Goal: Task Accomplishment & Management: Manage account settings

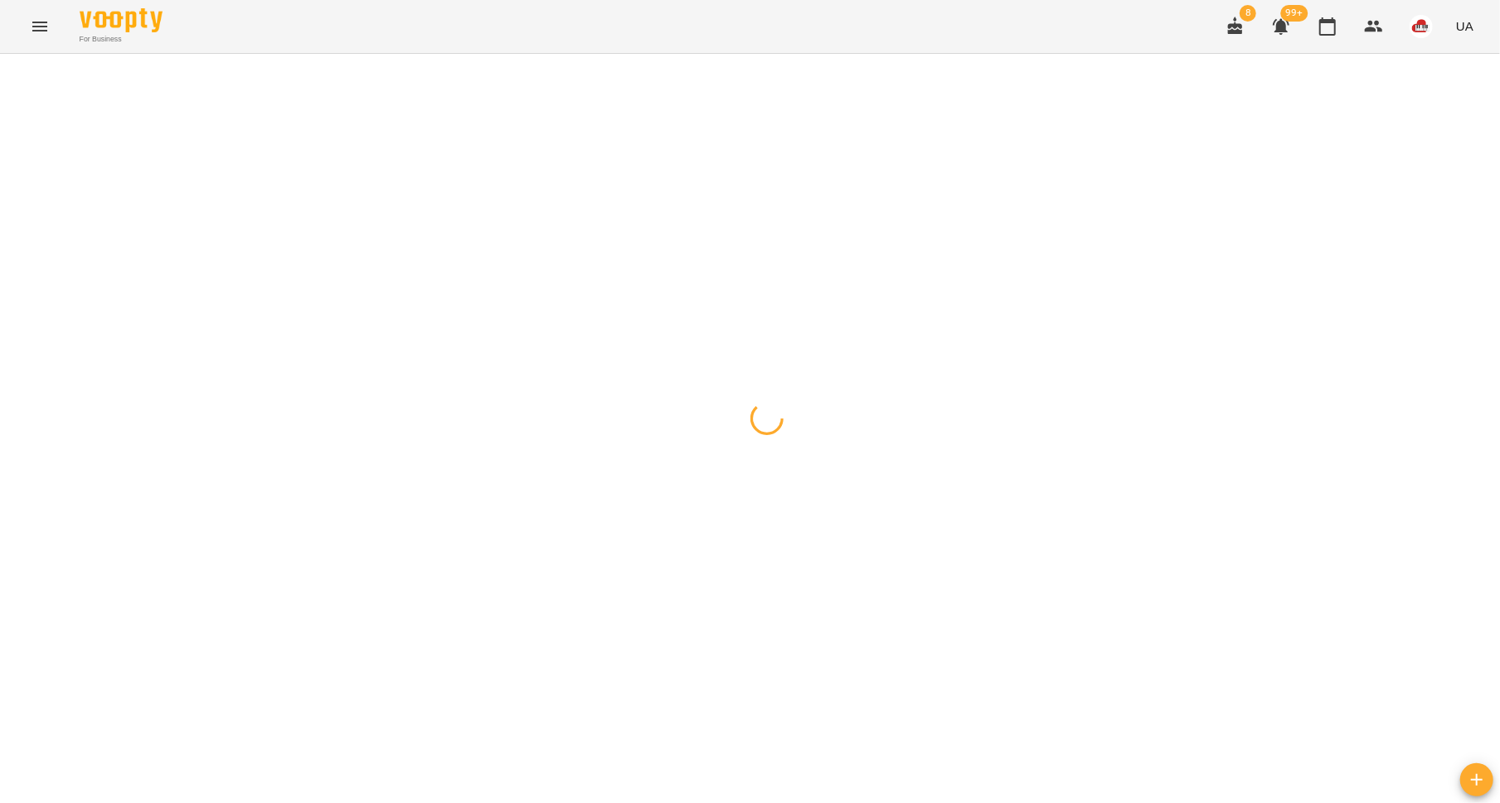
click at [43, 26] on icon "Menu" at bounding box center [39, 27] width 15 height 10
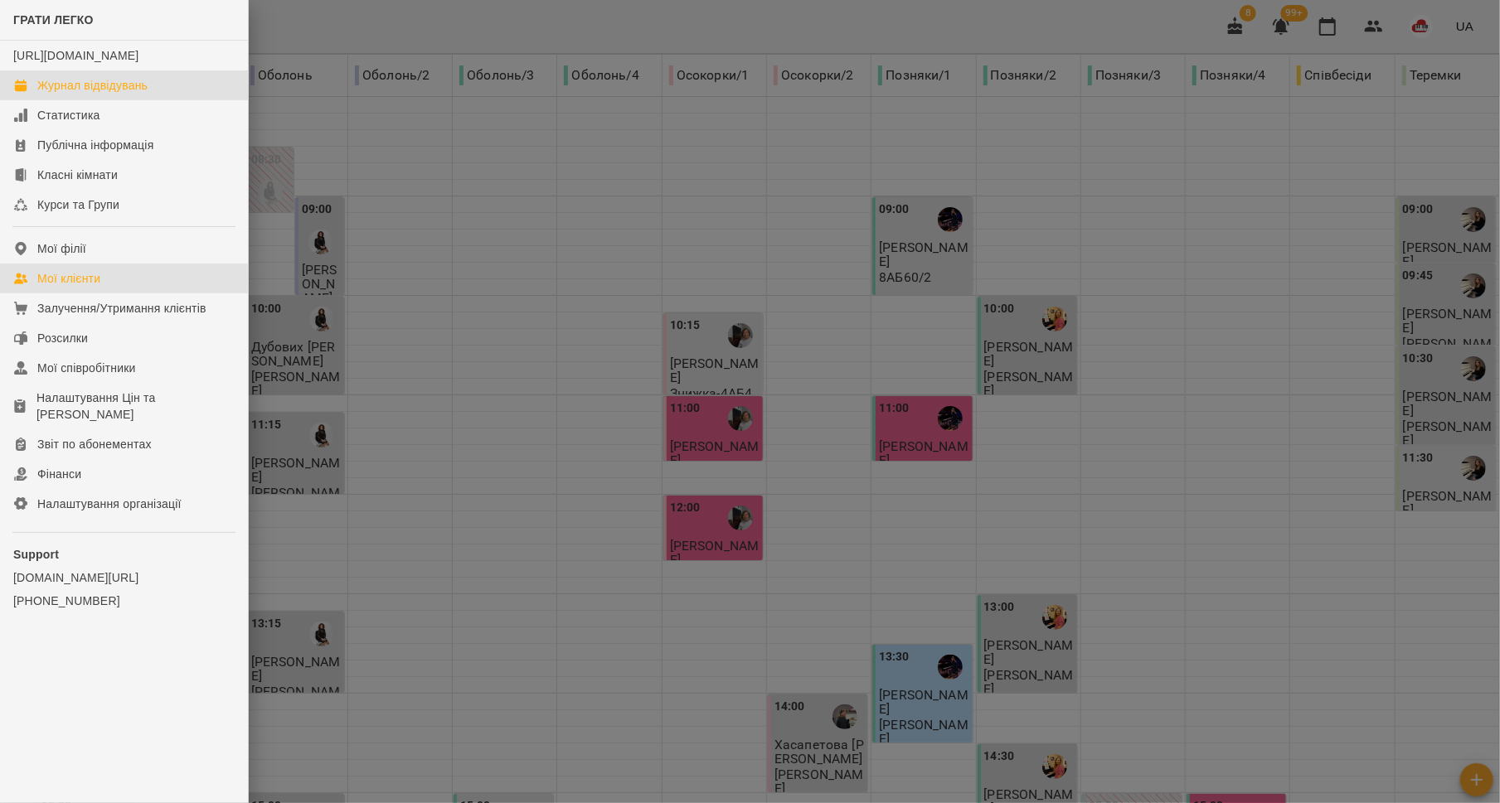
click at [80, 287] on div "Мої клієнти" at bounding box center [68, 278] width 63 height 17
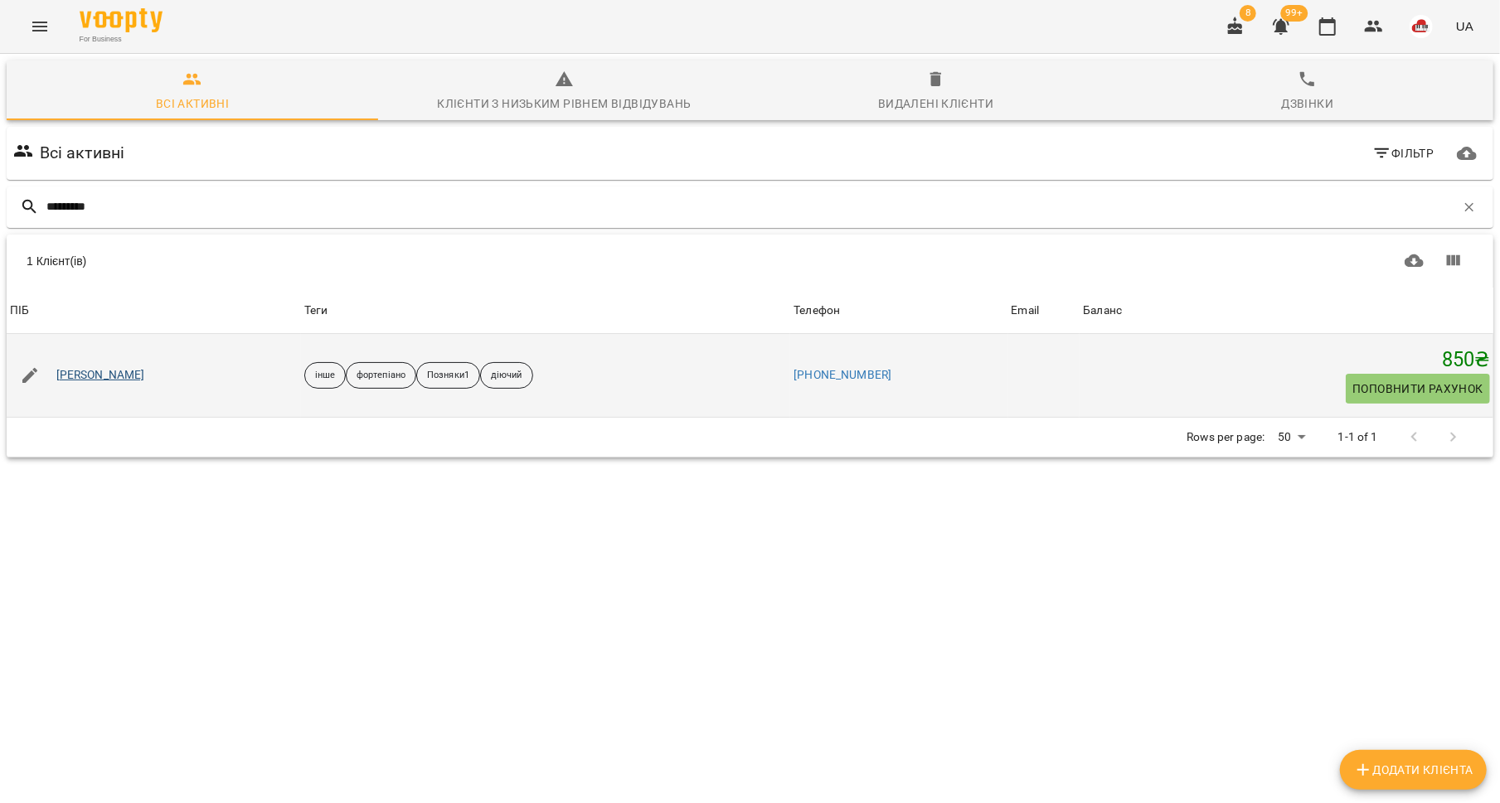
type input "********"
click at [99, 374] on link "[PERSON_NAME]" at bounding box center [100, 375] width 89 height 17
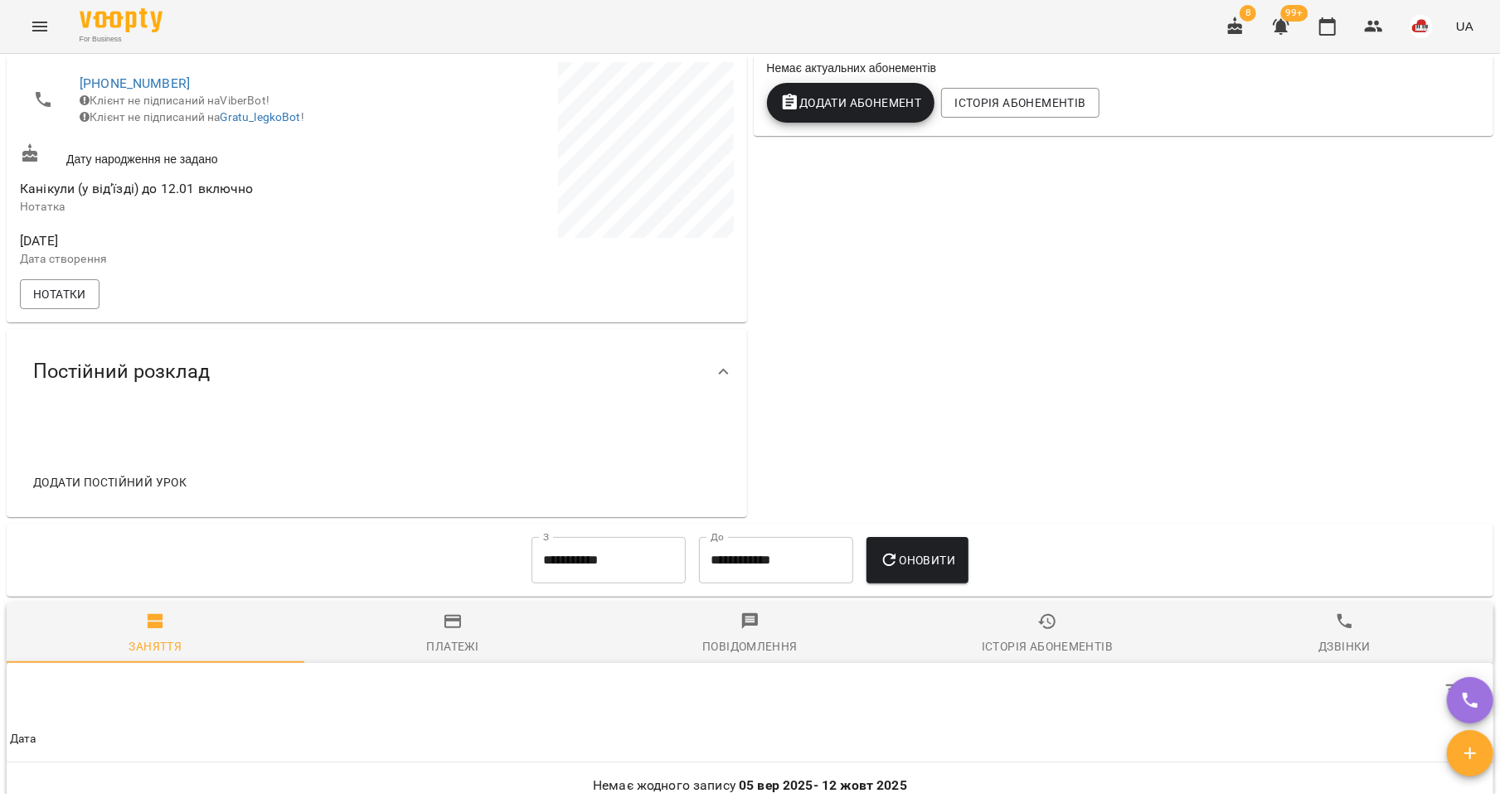
scroll to position [580, 0]
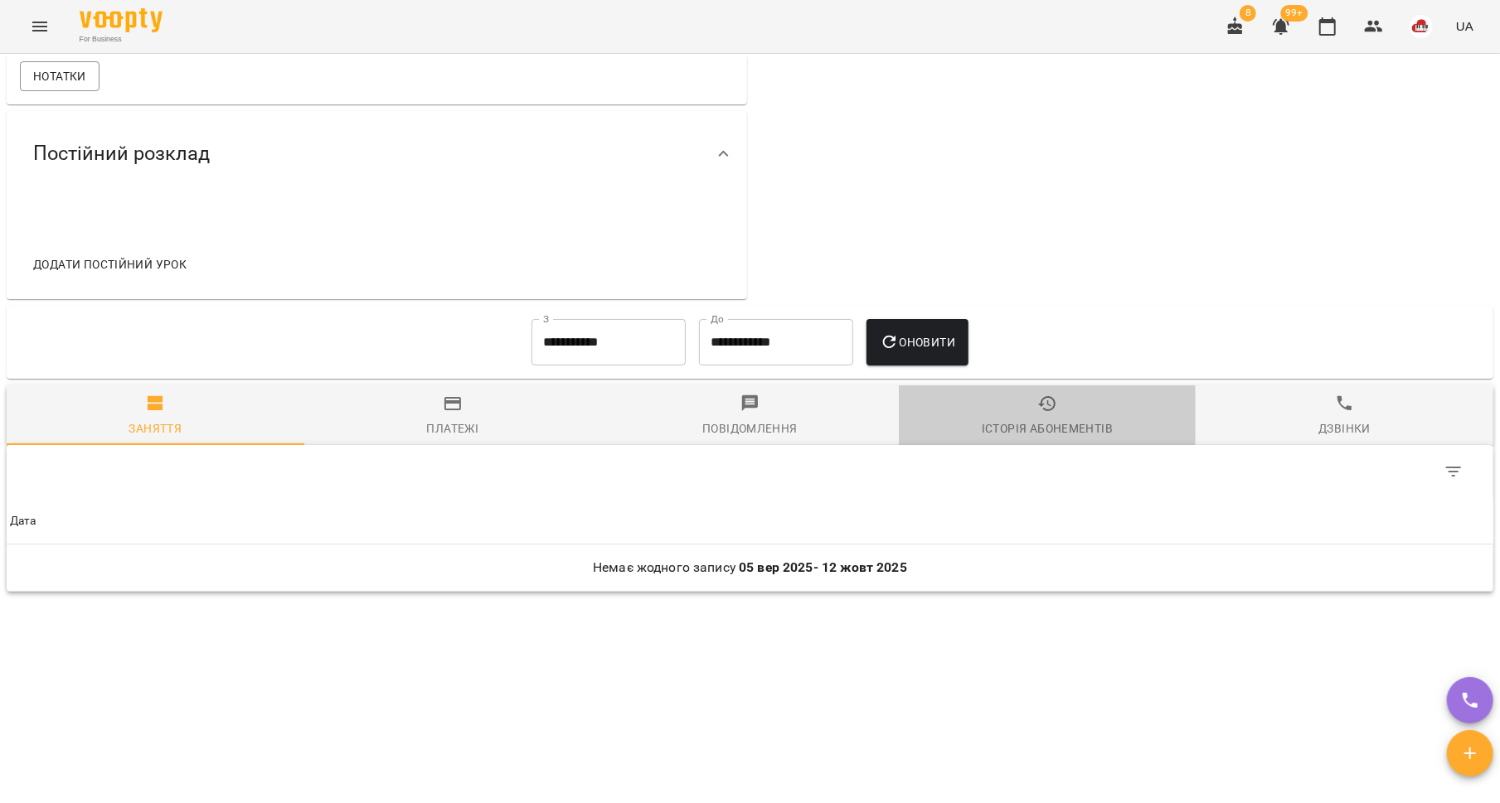
click at [1029, 440] on button "Історія абонементів" at bounding box center [1048, 416] width 298 height 60
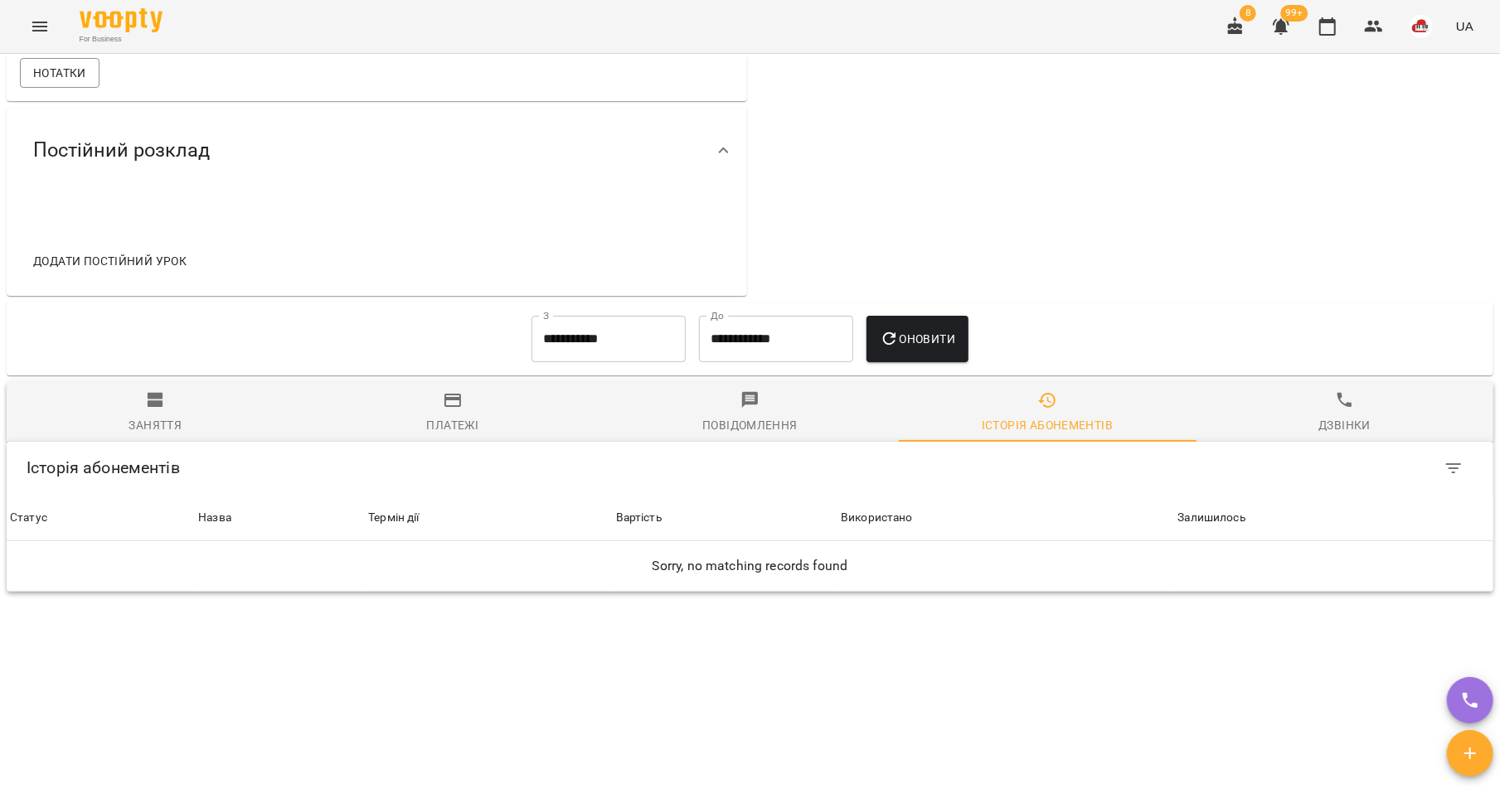
click at [617, 339] on input "**********" at bounding box center [608, 339] width 154 height 46
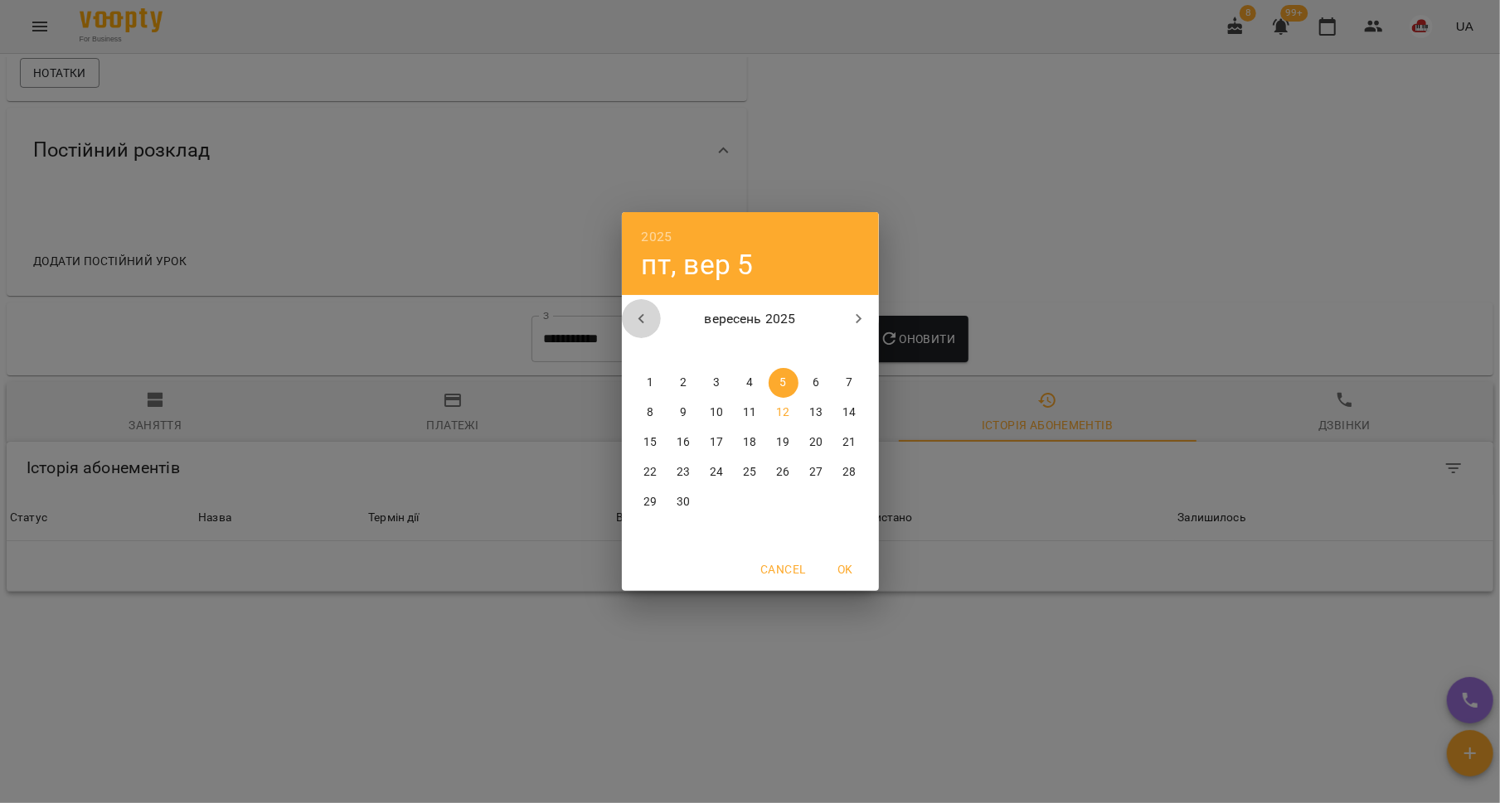
click at [638, 313] on icon "button" at bounding box center [642, 319] width 20 height 20
click at [772, 380] on span "1" at bounding box center [784, 383] width 30 height 17
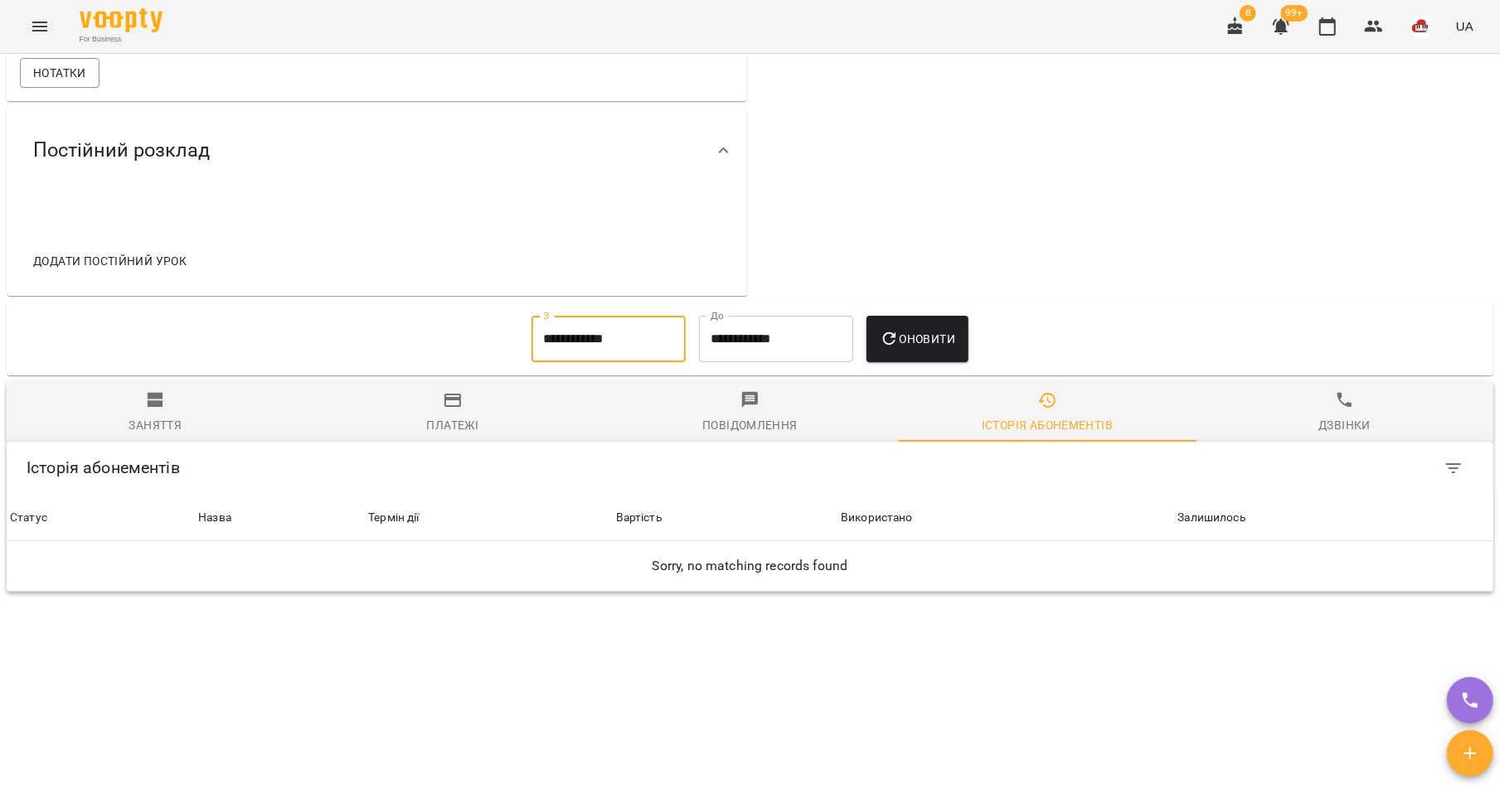
click at [938, 353] on button "Оновити" at bounding box center [917, 339] width 102 height 46
click at [610, 333] on input "**********" at bounding box center [608, 339] width 154 height 46
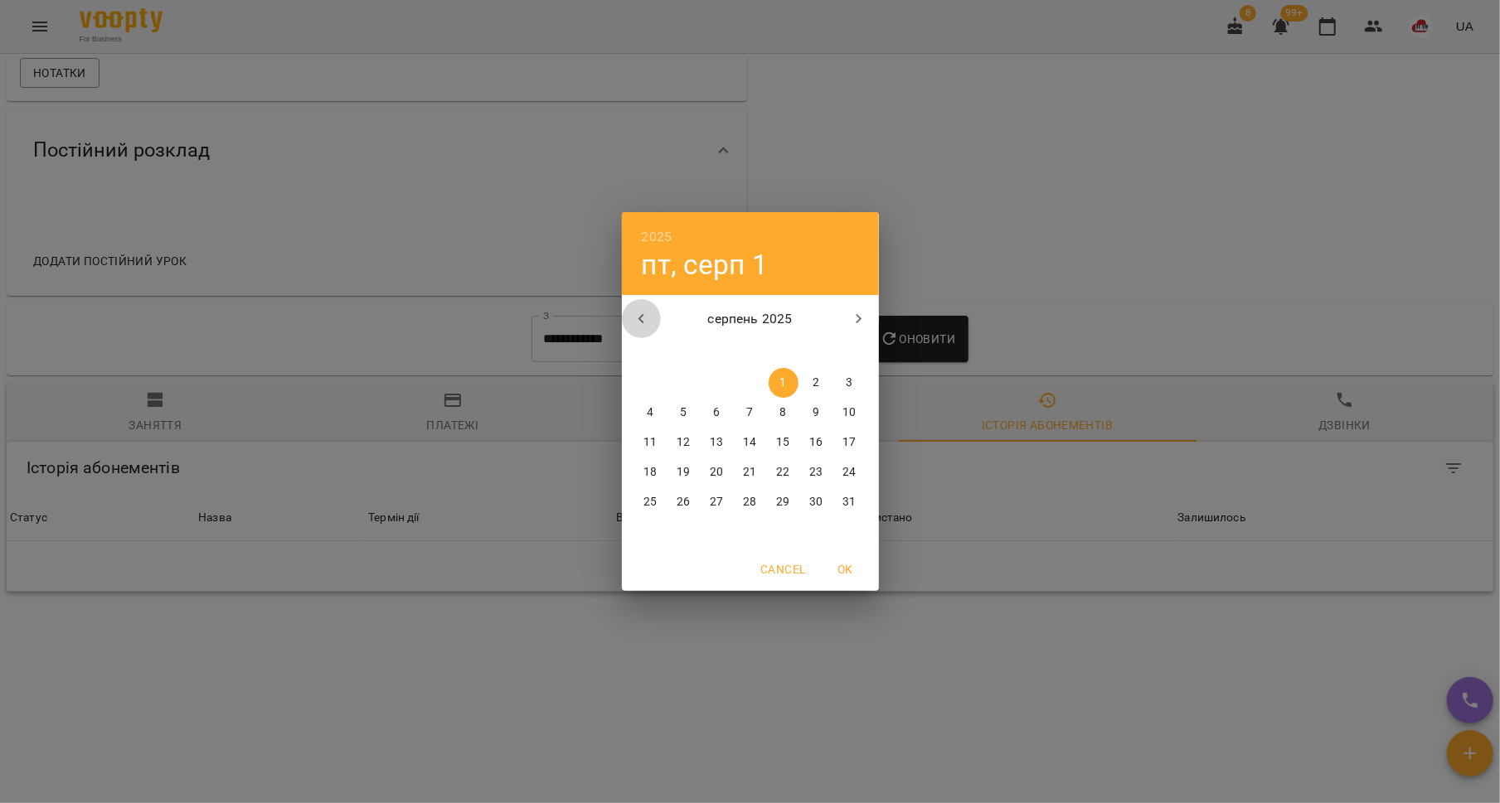
click at [624, 318] on button "button" at bounding box center [642, 319] width 40 height 40
click at [691, 381] on span "1" at bounding box center [684, 383] width 30 height 17
type input "**********"
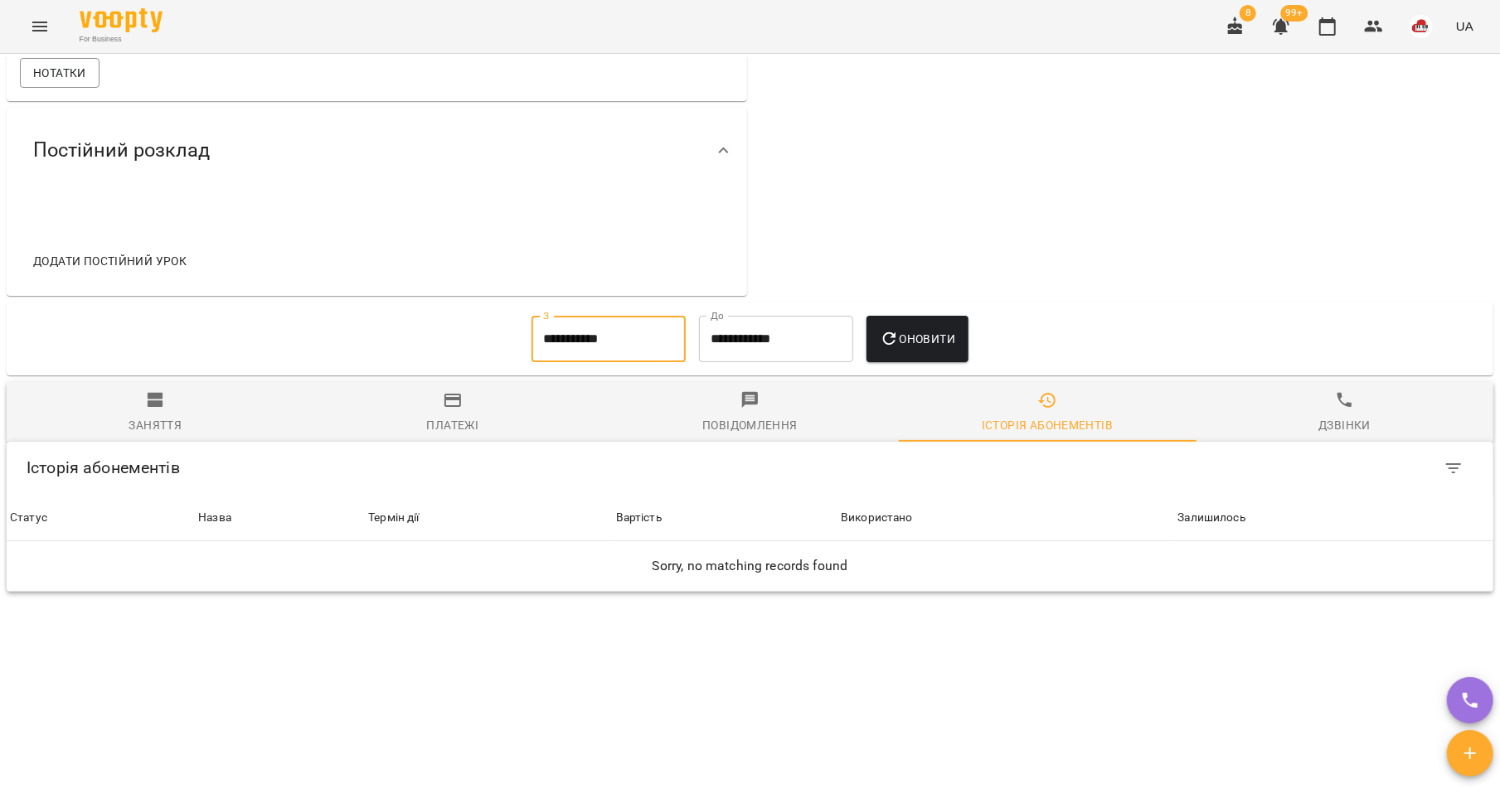
click at [916, 349] on span "Оновити" at bounding box center [917, 339] width 75 height 20
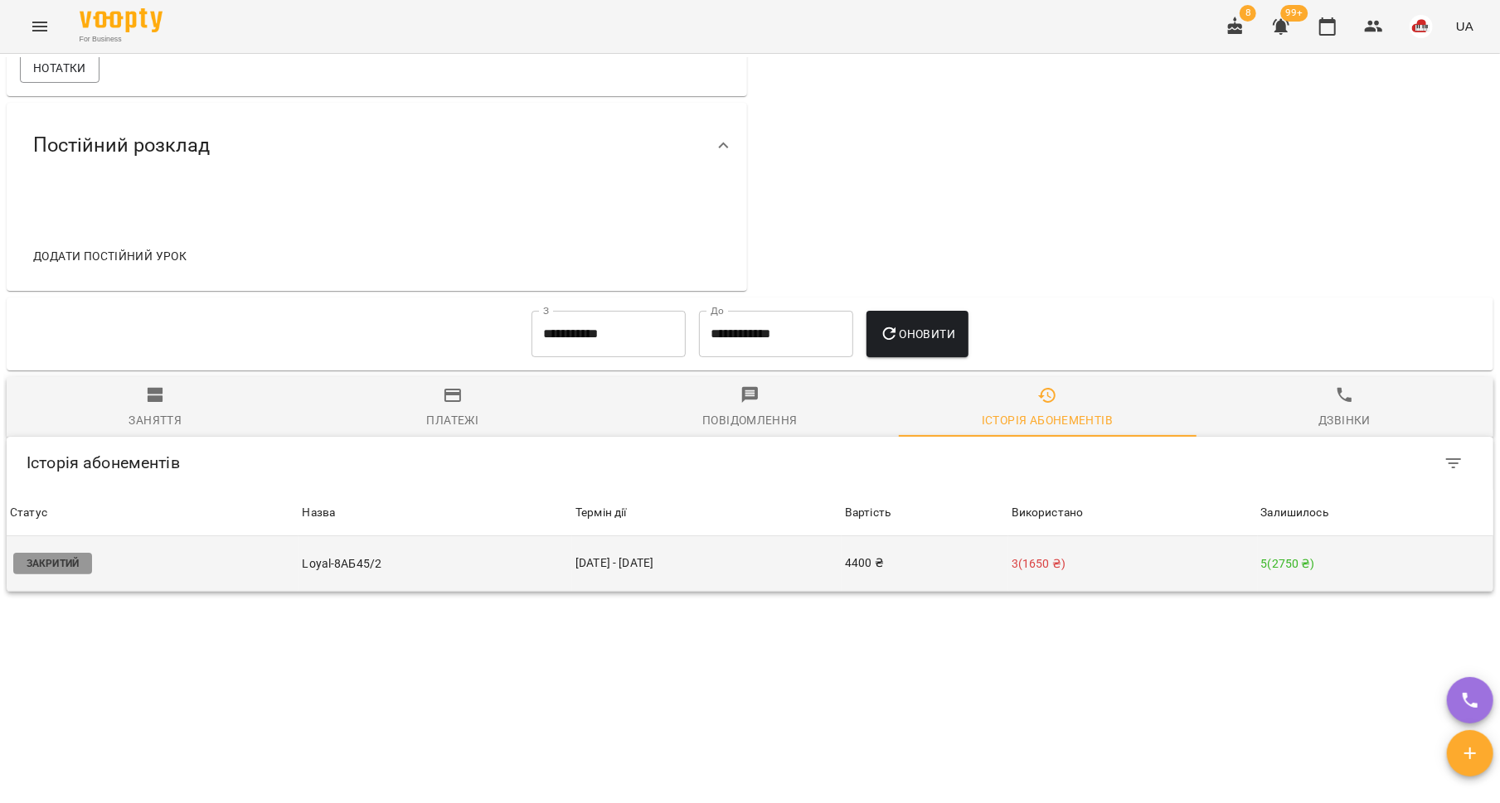
click at [635, 557] on td "[DATE] - [DATE]" at bounding box center [706, 564] width 269 height 56
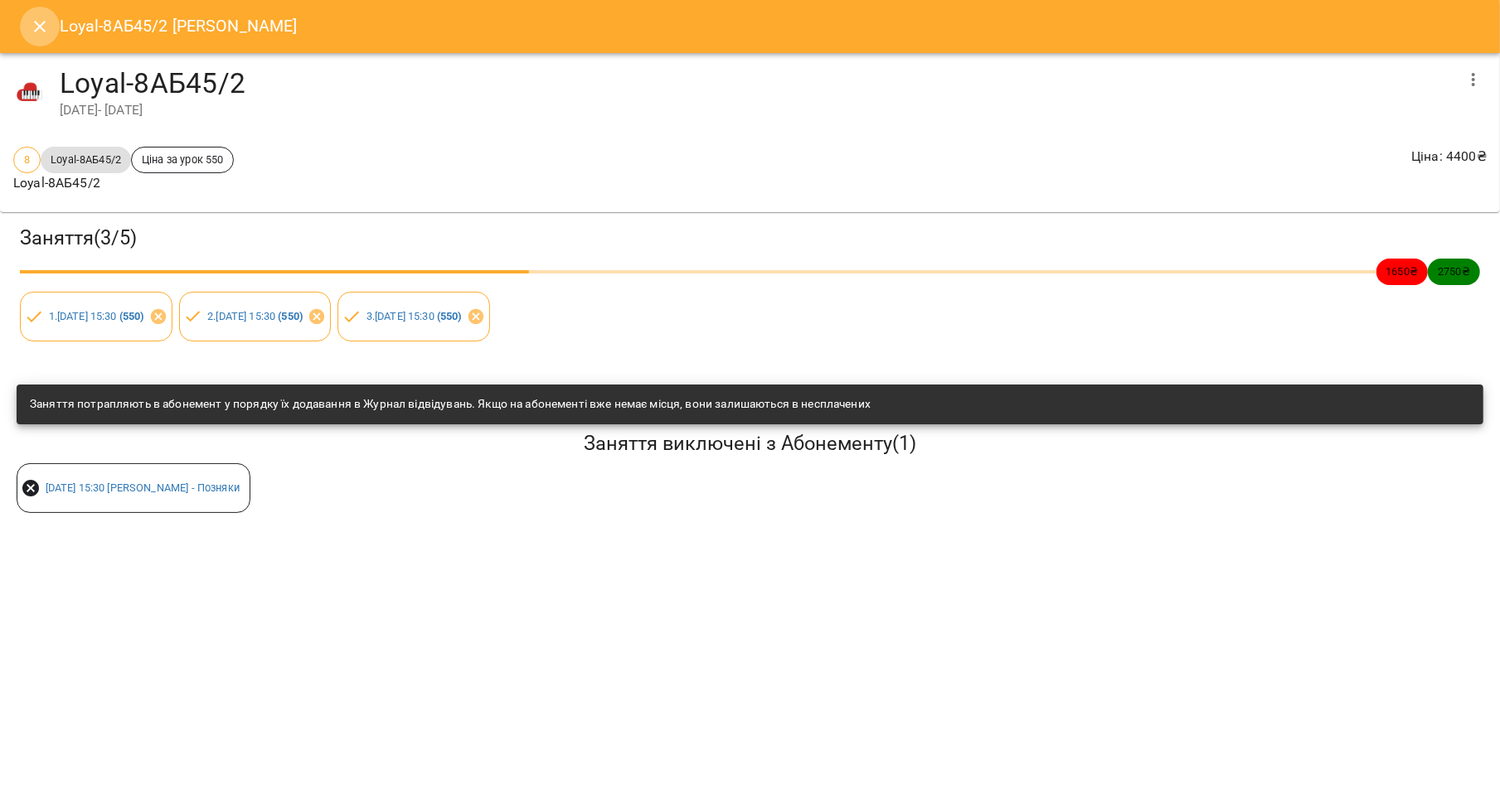
click at [28, 27] on button "Close" at bounding box center [40, 27] width 40 height 40
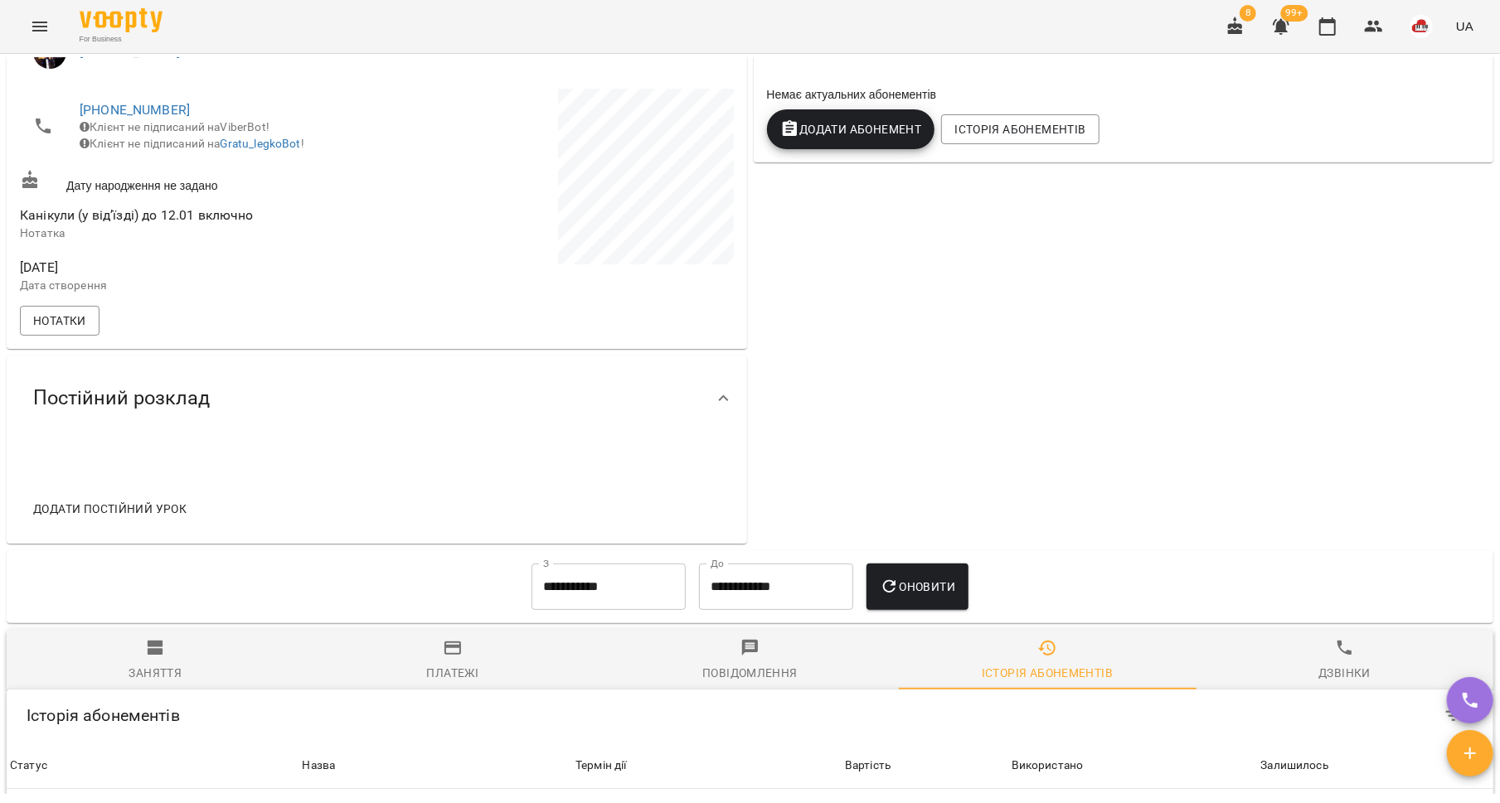
scroll to position [0, 0]
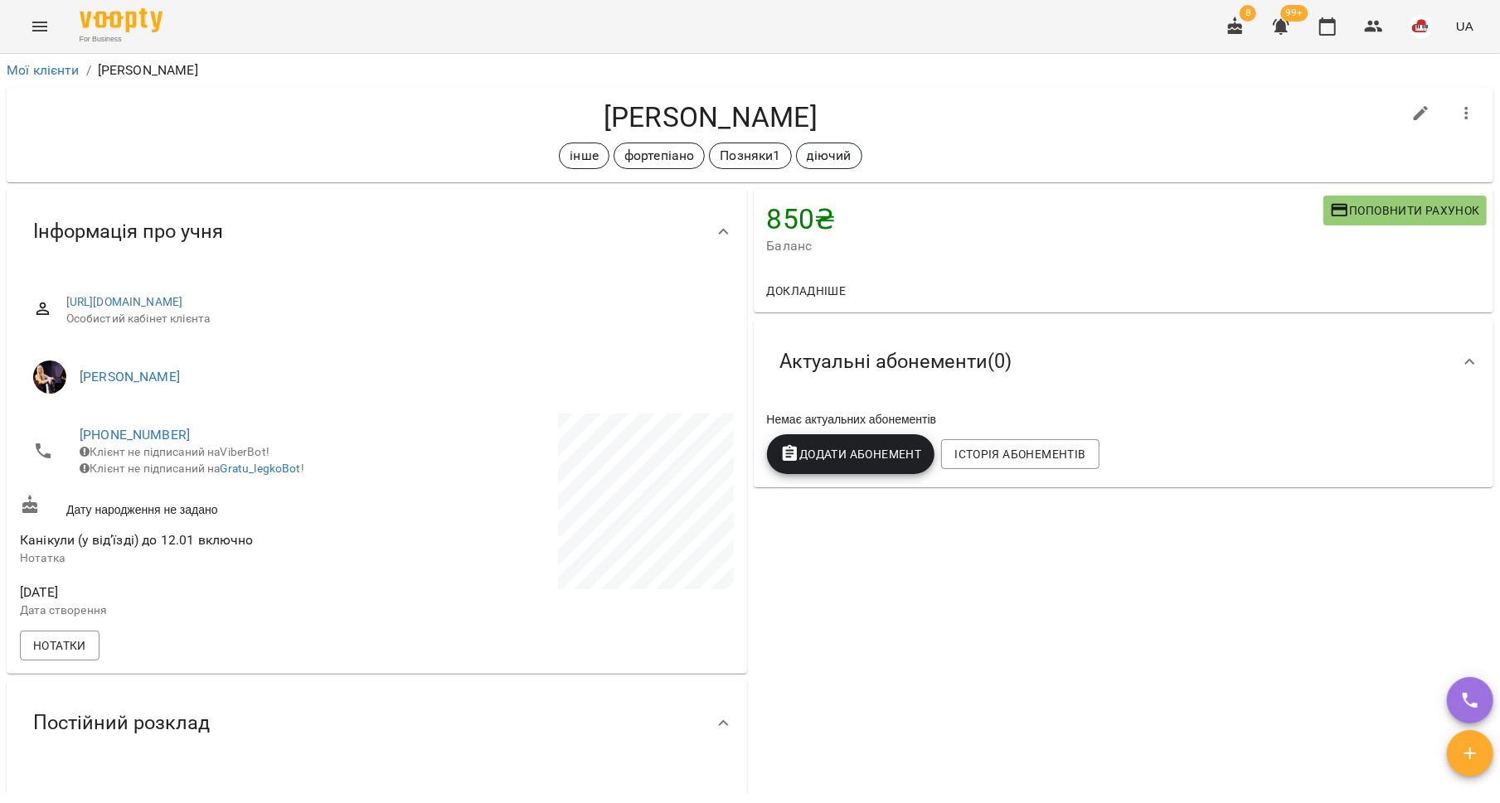
drag, startPoint x: 811, startPoint y: 112, endPoint x: 560, endPoint y: 101, distance: 250.6
click at [560, 101] on h4 "[PERSON_NAME]" at bounding box center [710, 117] width 1381 height 34
click at [499, 167] on div "інше фортепіано Позняки1 діючий" at bounding box center [710, 156] width 1381 height 27
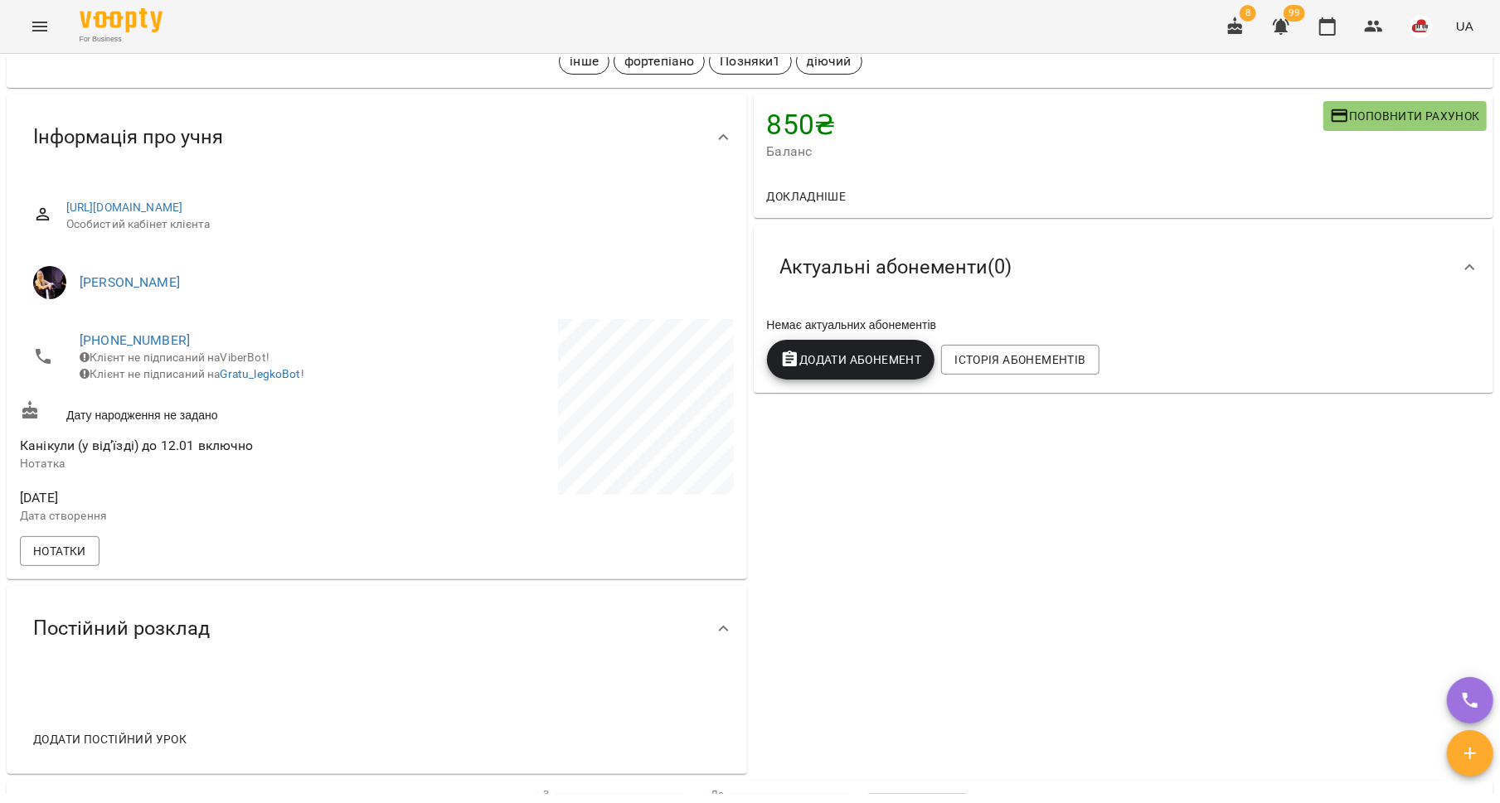
scroll to position [91, 0]
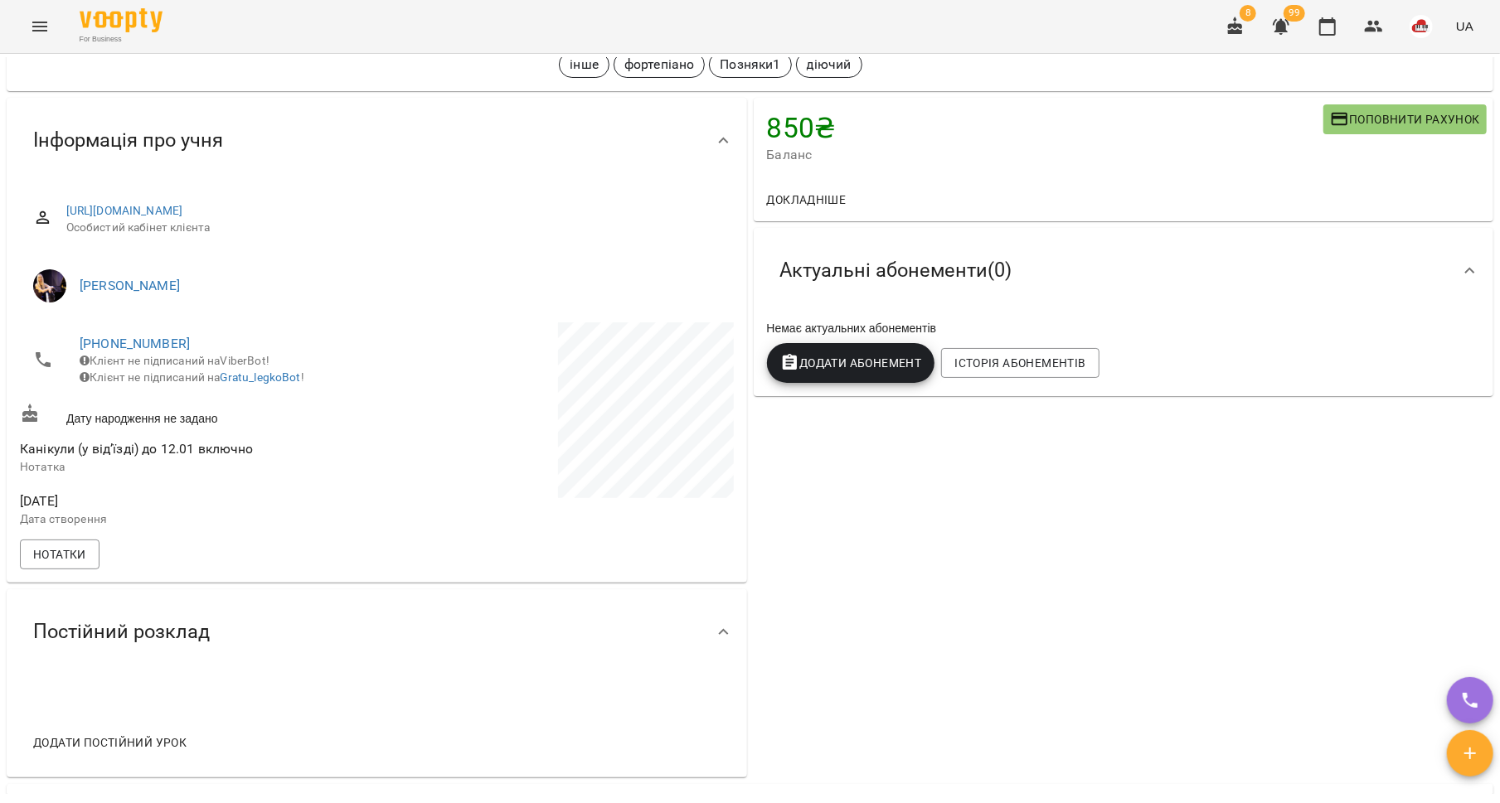
click at [57, 27] on button "Menu" at bounding box center [40, 27] width 40 height 40
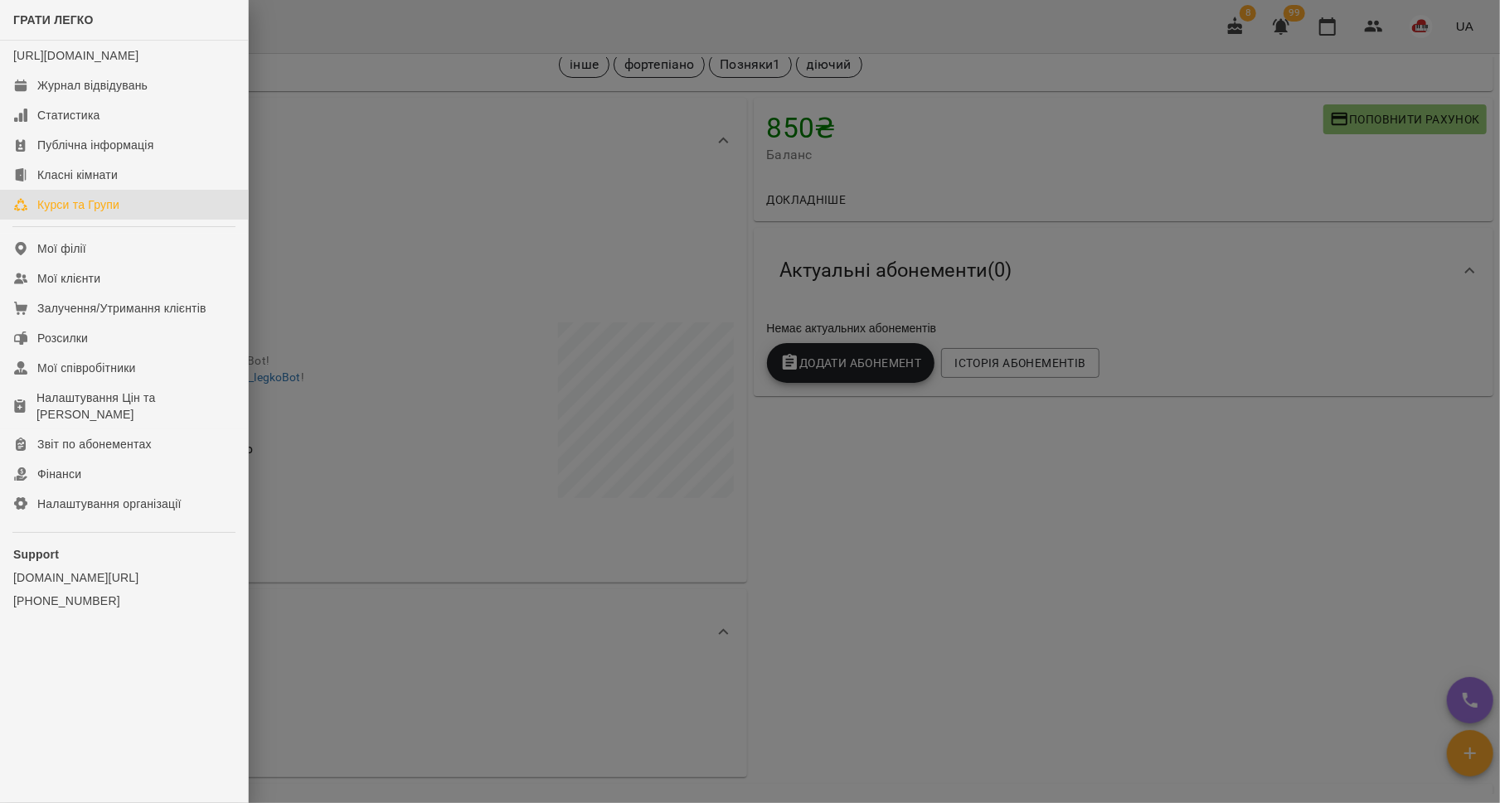
click at [62, 213] on div "Курси та Групи" at bounding box center [78, 204] width 82 height 17
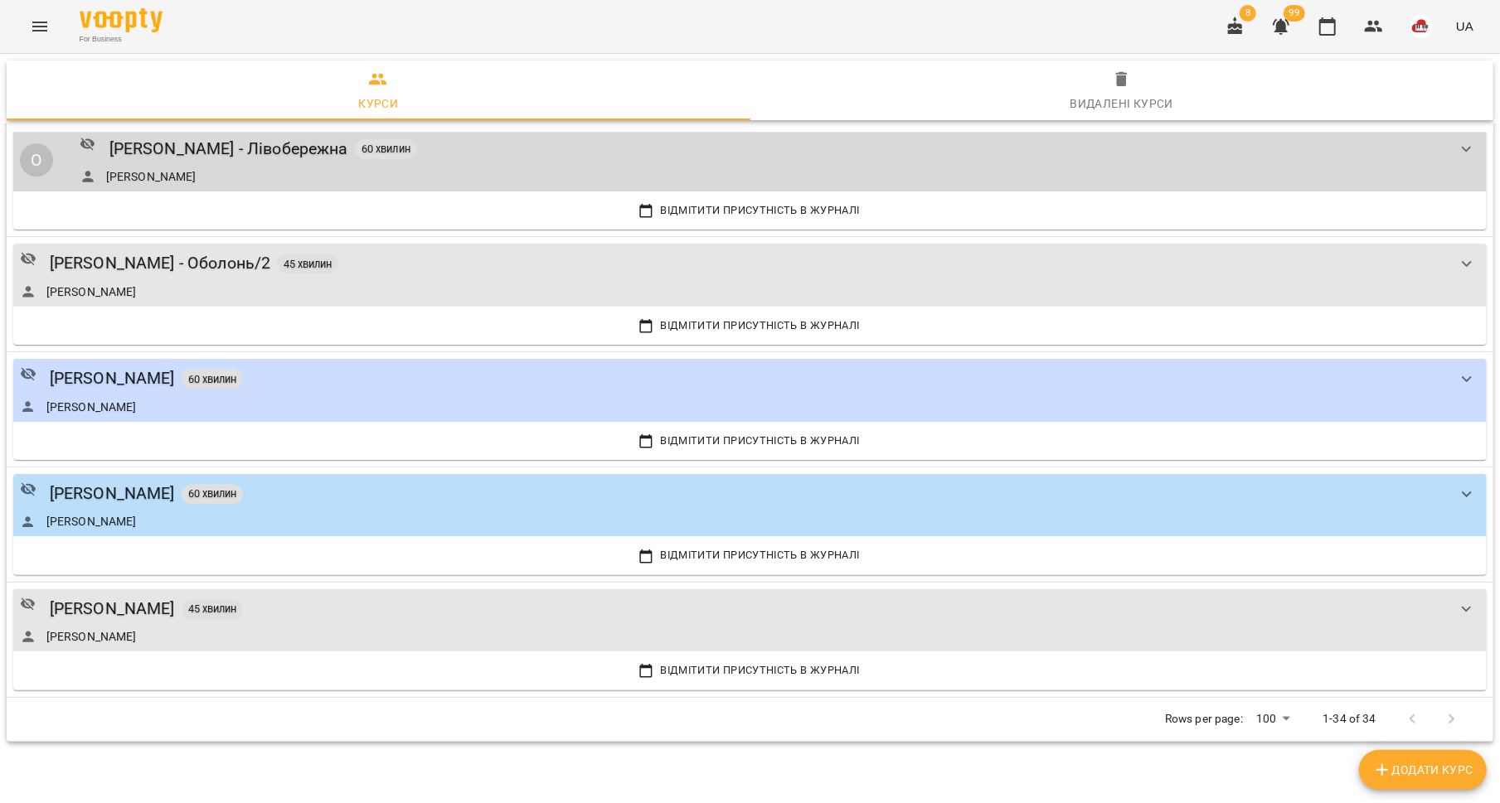
scroll to position [3319, 0]
click at [155, 492] on div "[PERSON_NAME]" at bounding box center [112, 496] width 125 height 26
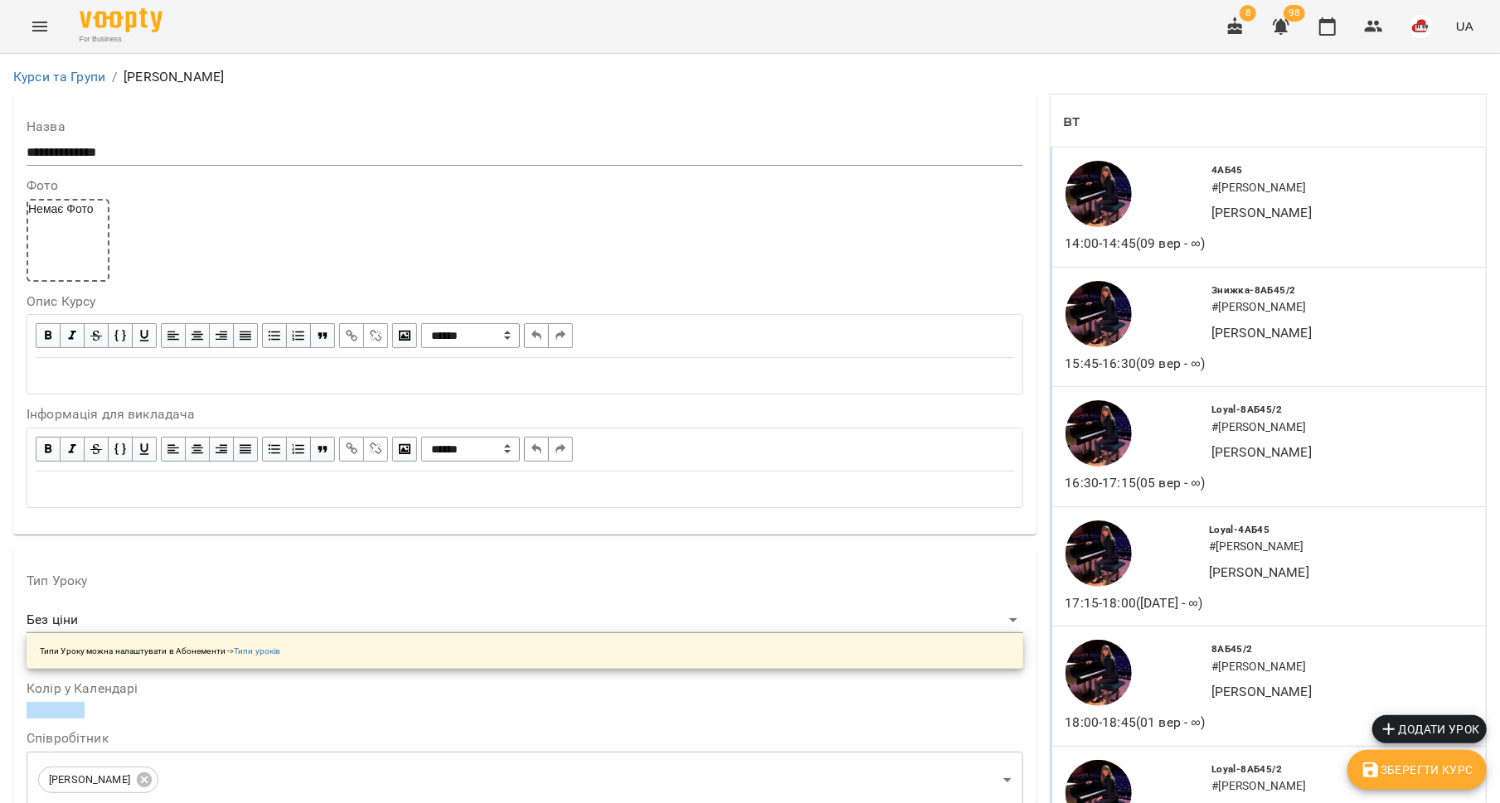
scroll to position [2685, 0]
click at [1274, 23] on icon "button" at bounding box center [1281, 27] width 17 height 16
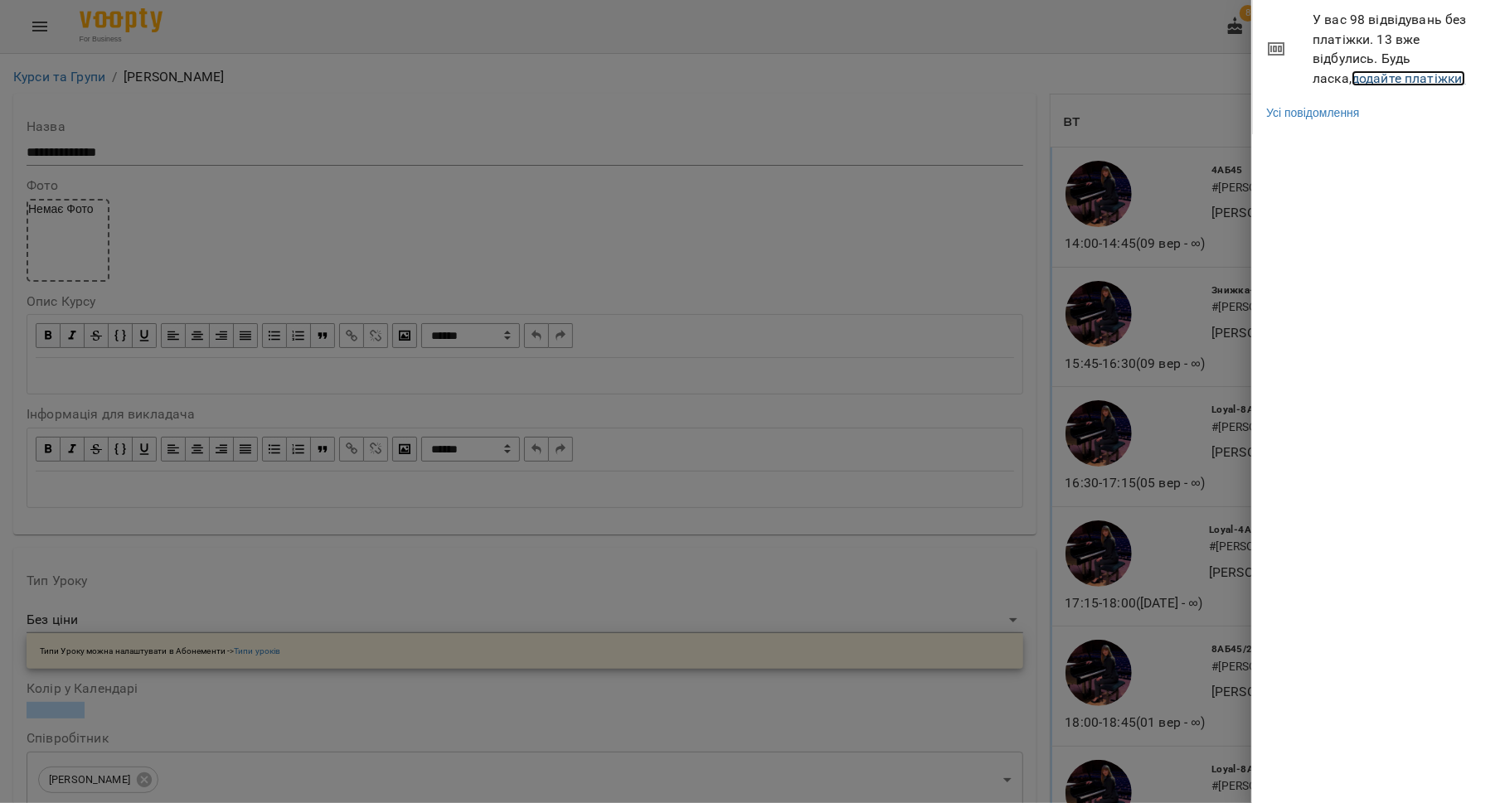
click at [1351, 75] on link "додайте платіжки!" at bounding box center [1408, 78] width 114 height 16
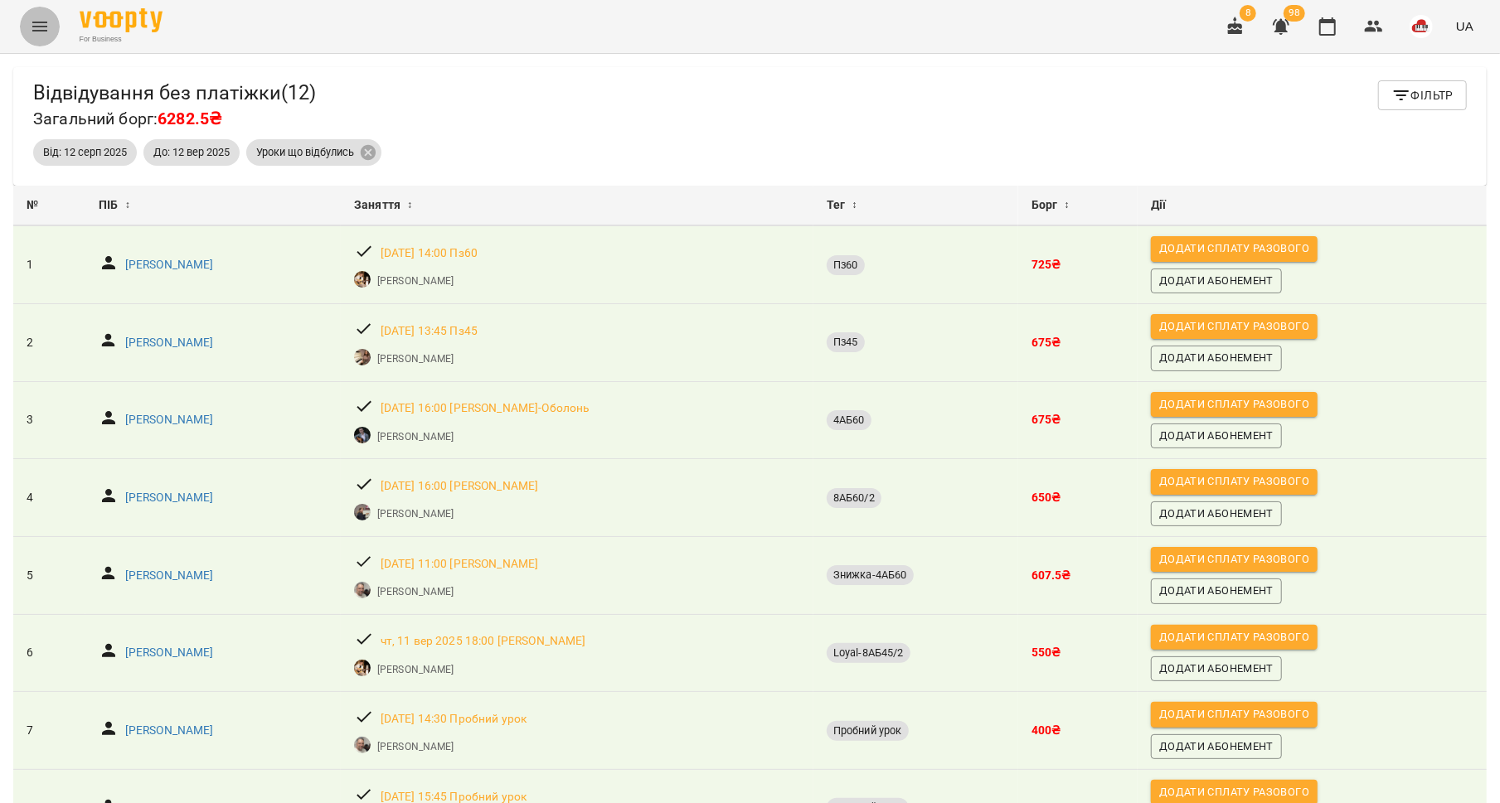
click at [38, 22] on icon "Menu" at bounding box center [40, 27] width 20 height 20
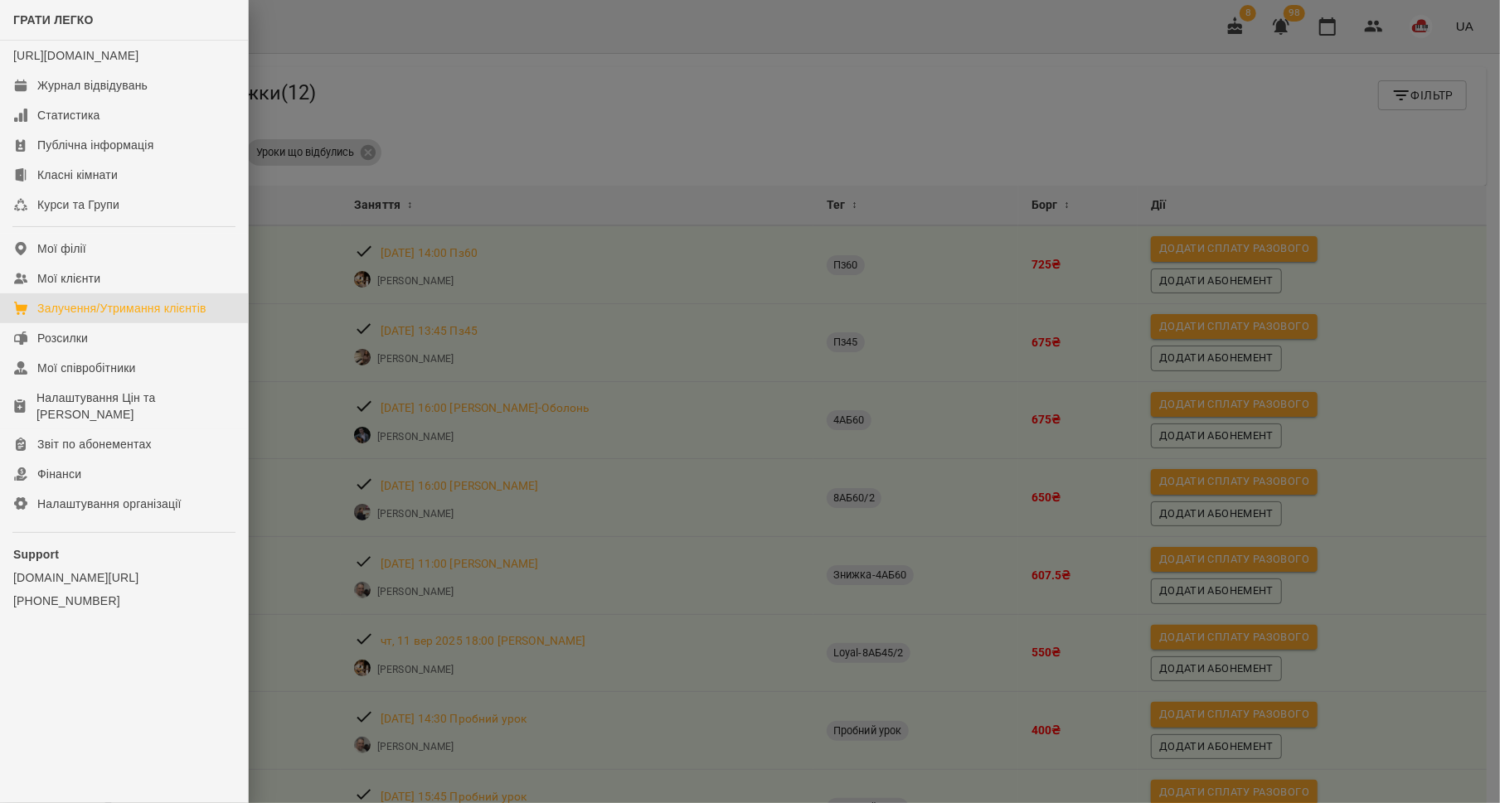
click at [84, 323] on link "Залучення/Утримання клієнтів" at bounding box center [124, 309] width 248 height 30
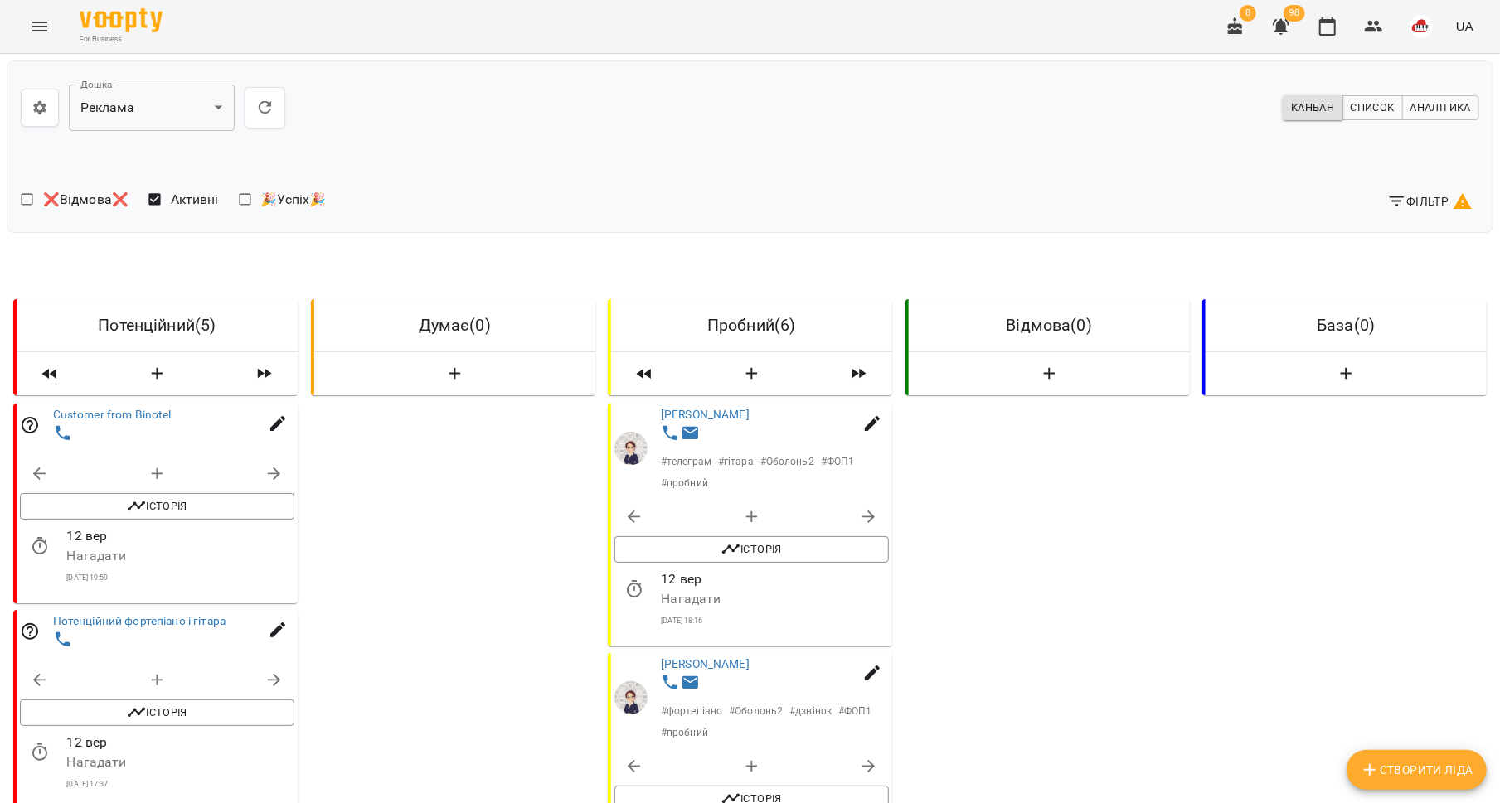
click at [1403, 196] on icon "button" at bounding box center [1396, 201] width 15 height 10
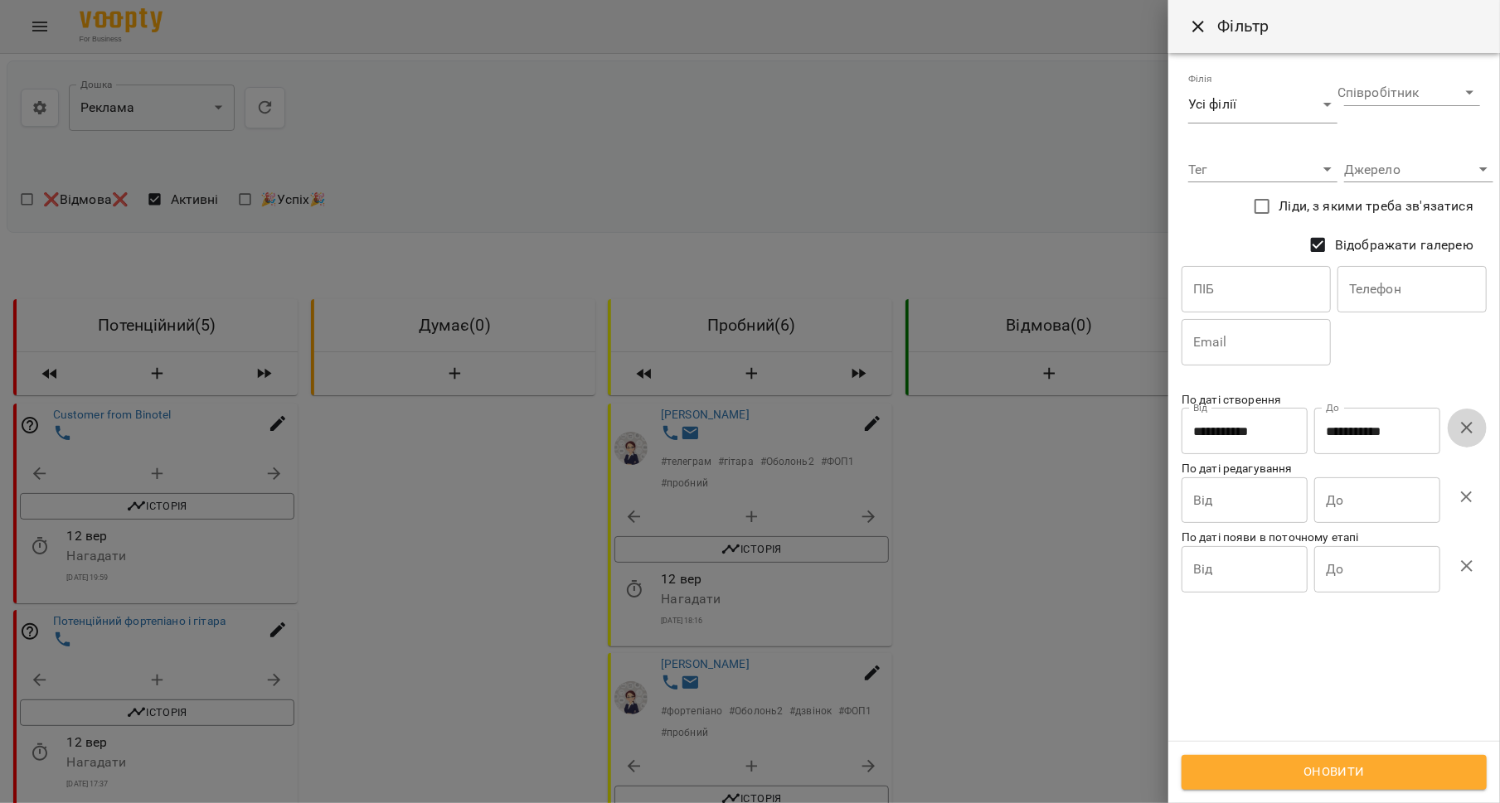
click at [1451, 434] on button "button" at bounding box center [1467, 428] width 40 height 40
click at [1348, 771] on span "Оновити" at bounding box center [1334, 773] width 269 height 22
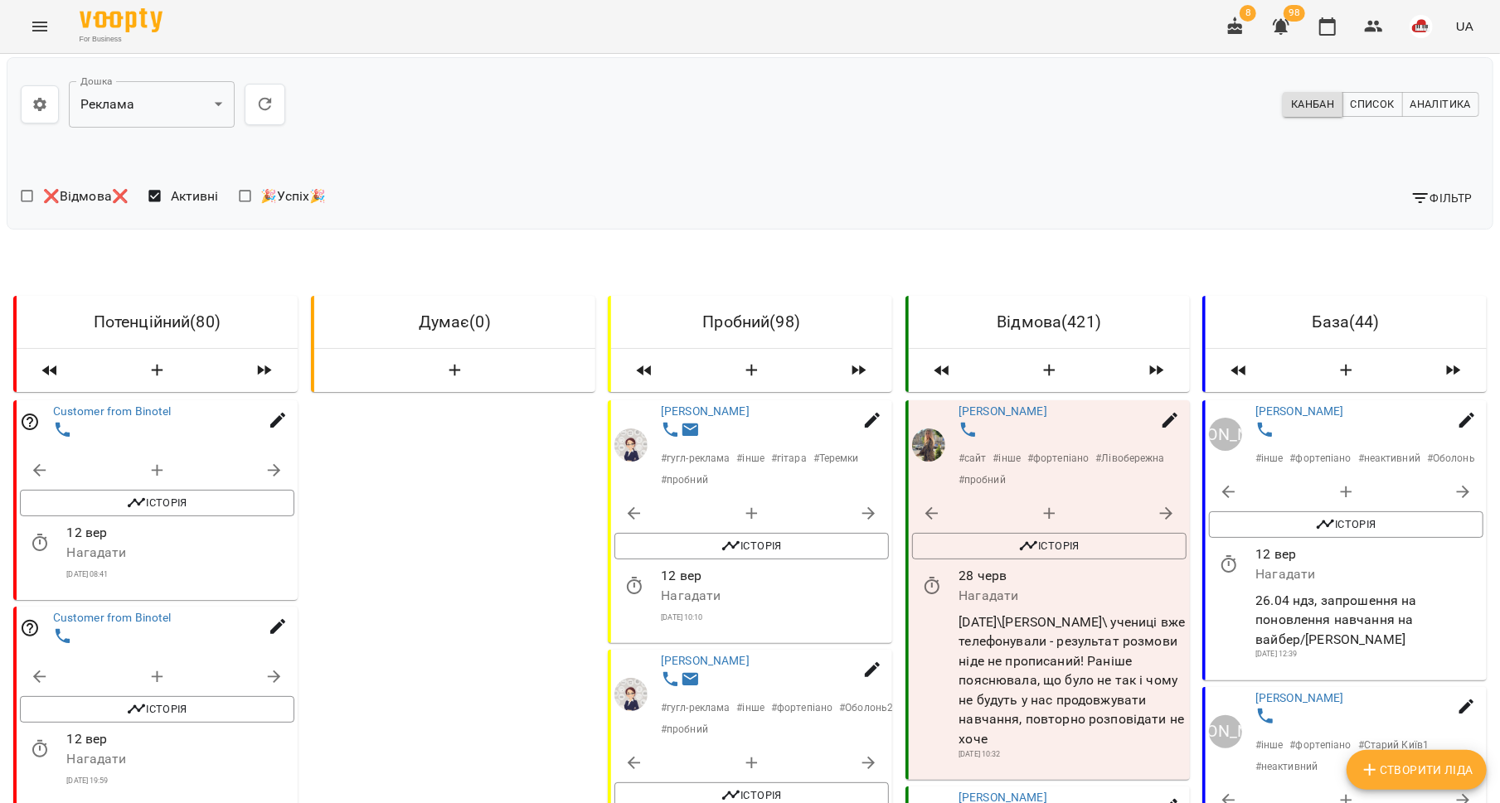
scroll to position [1713, 0]
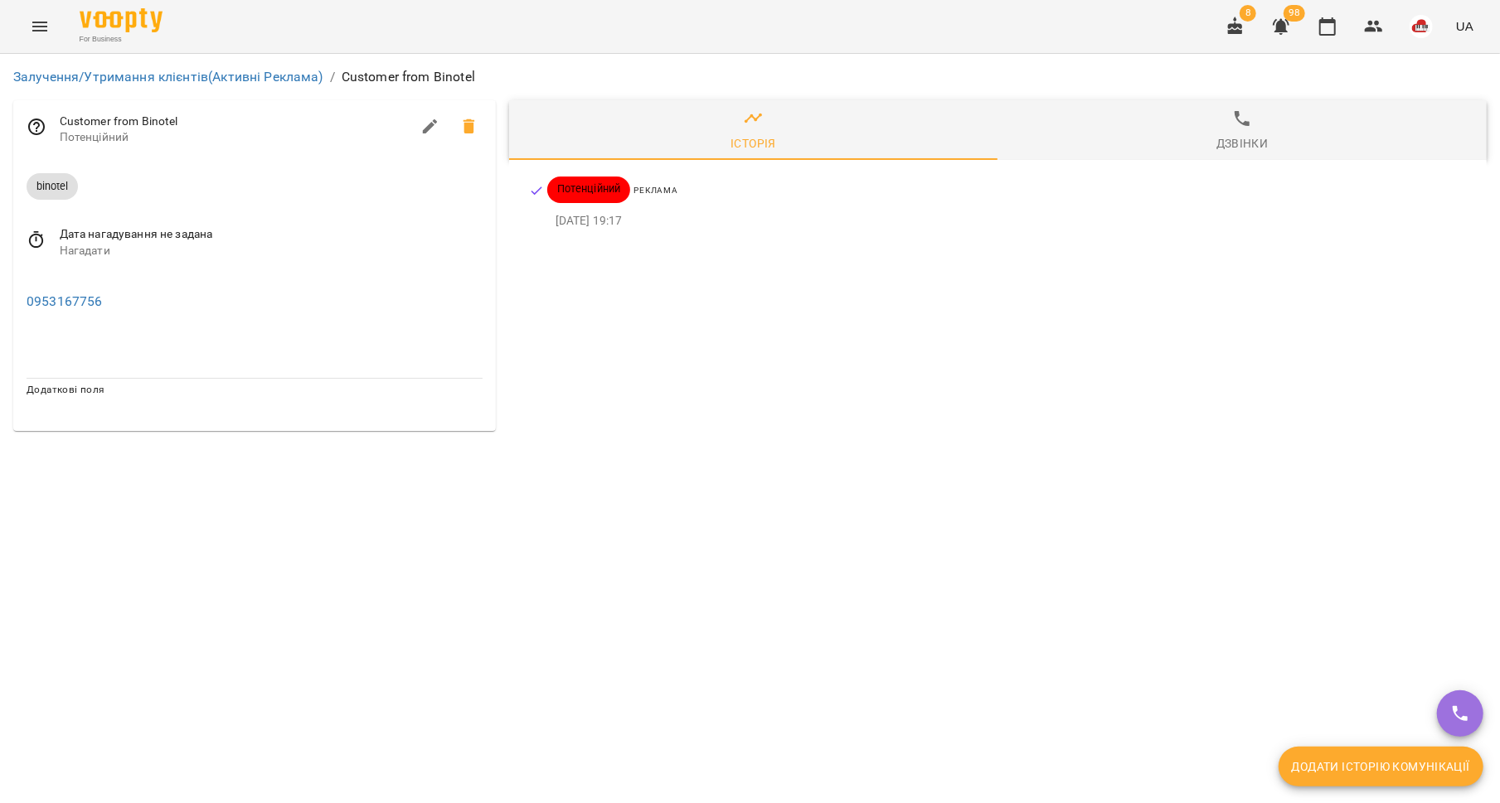
click at [473, 133] on icon at bounding box center [469, 126] width 12 height 15
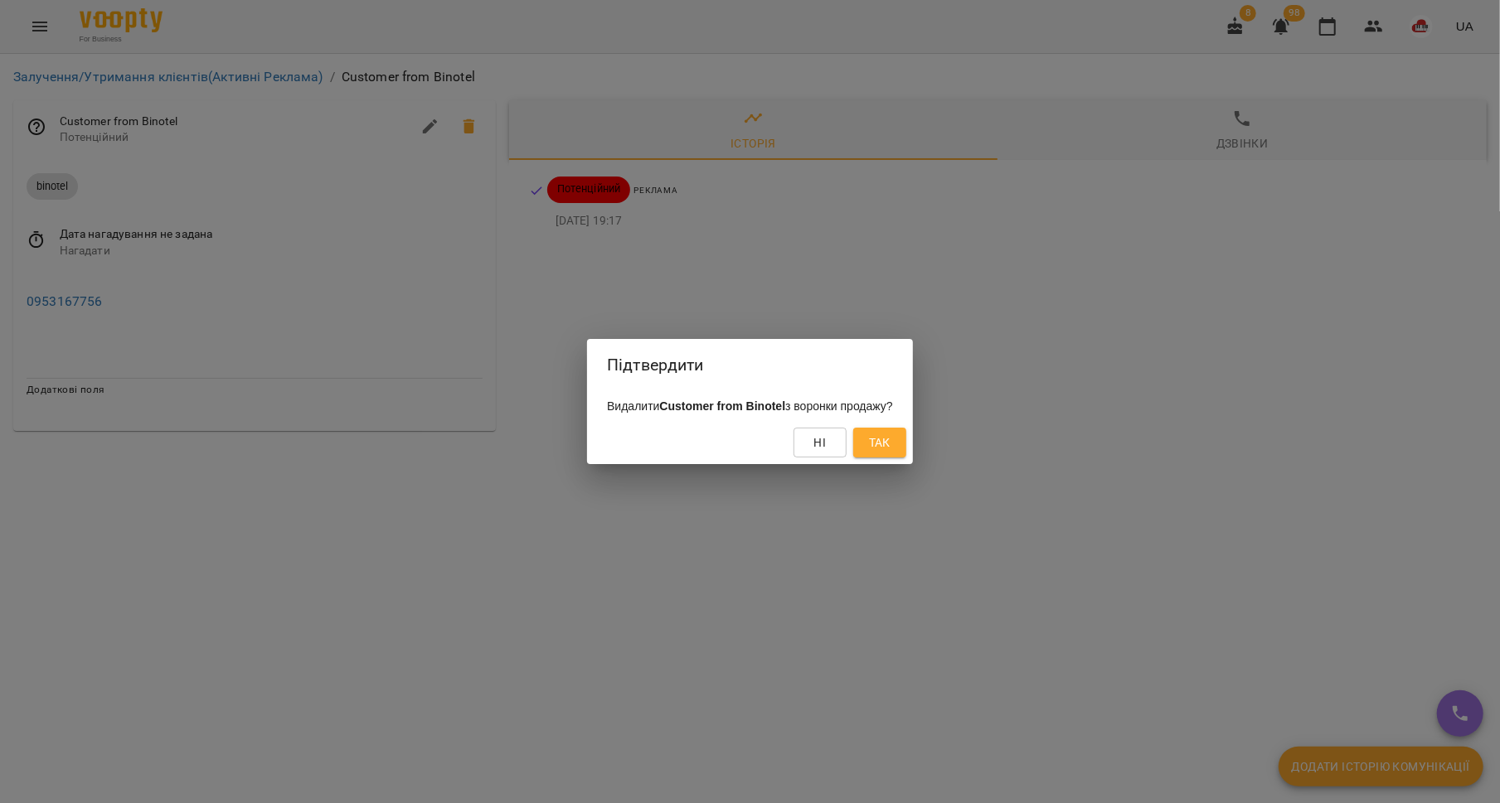
click at [890, 448] on span "Так" at bounding box center [880, 443] width 22 height 20
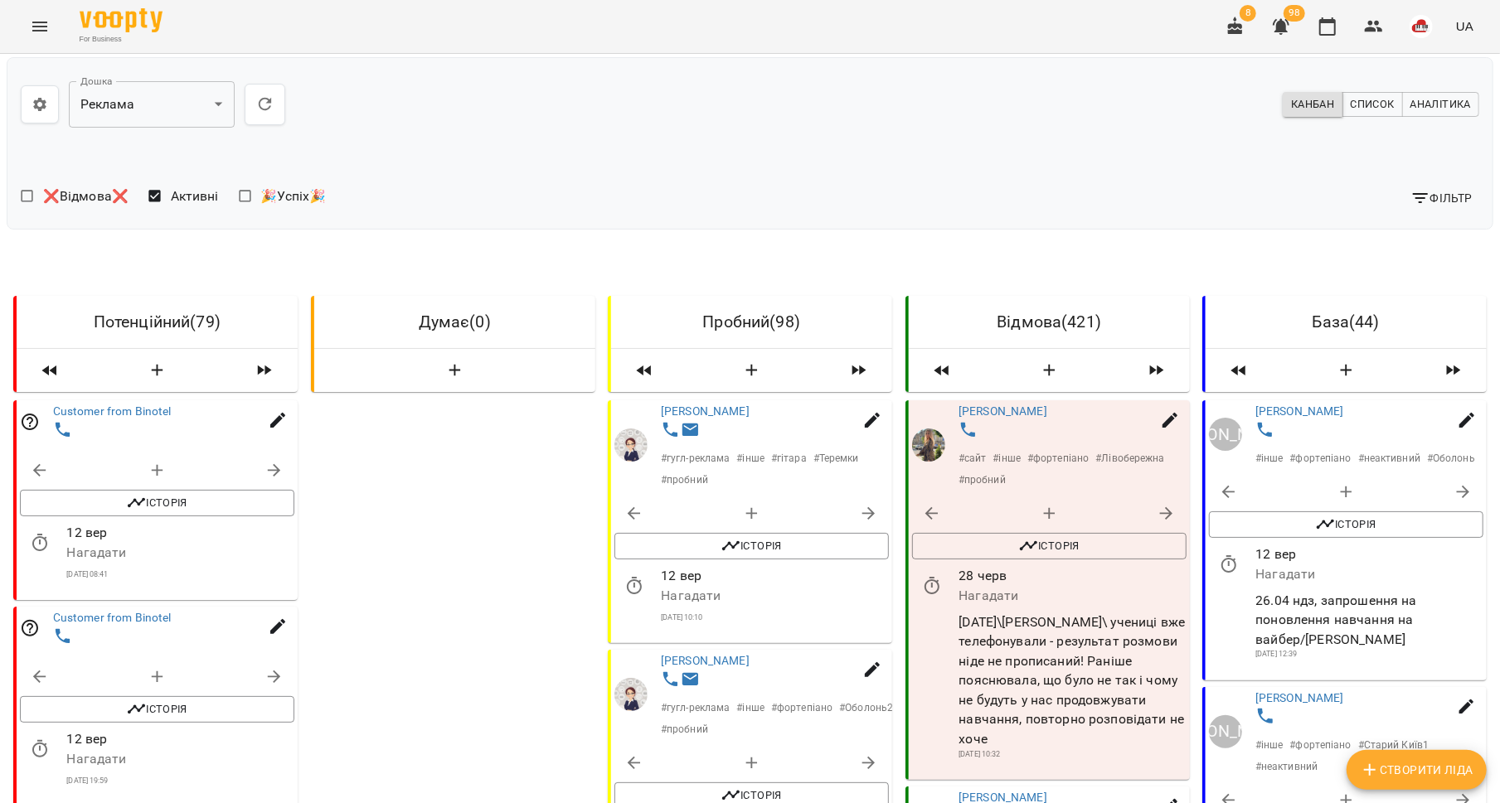
scroll to position [2123, 0]
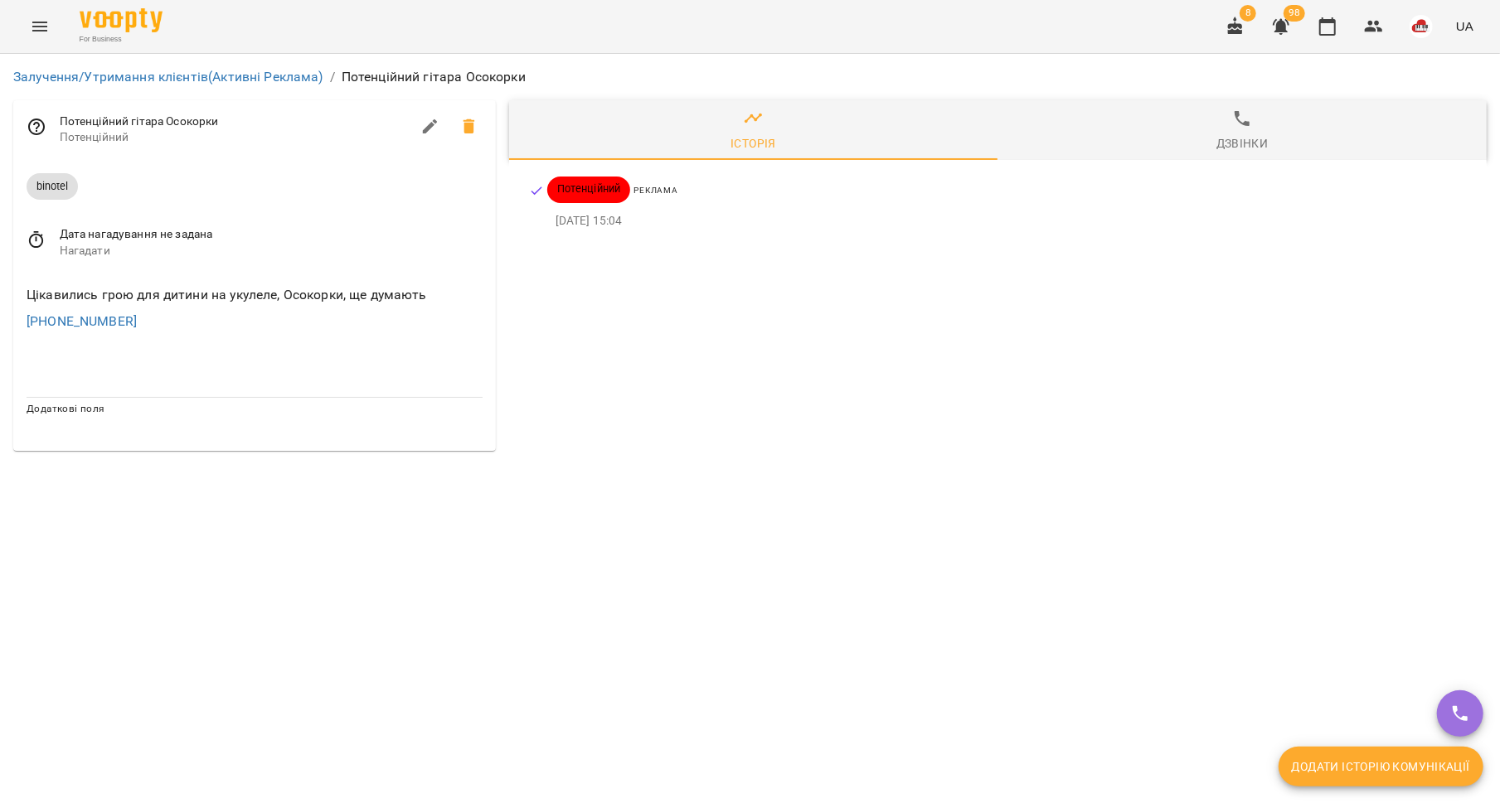
click at [476, 113] on span at bounding box center [469, 127] width 40 height 40
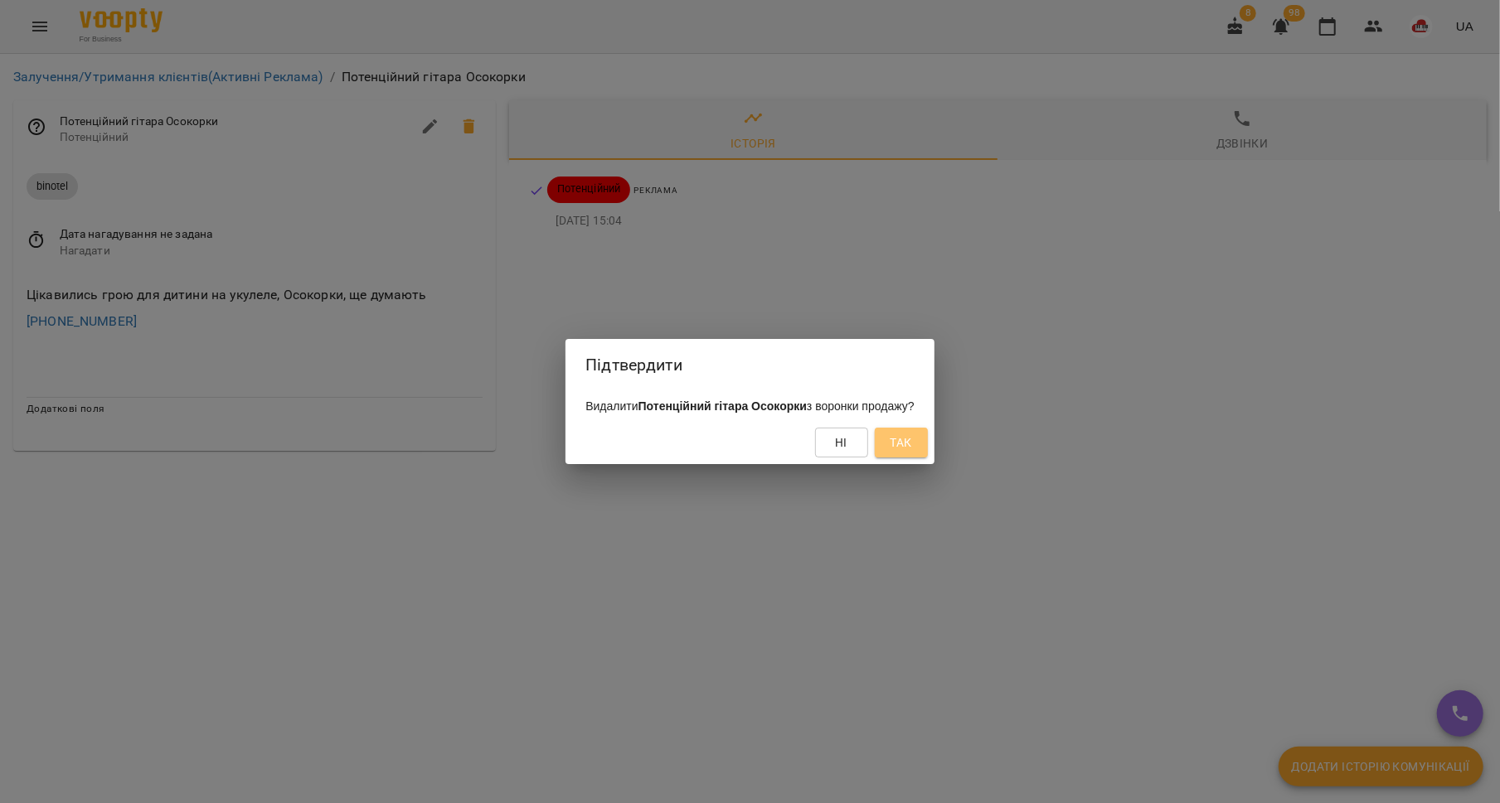
click at [912, 446] on span "Так" at bounding box center [901, 443] width 22 height 20
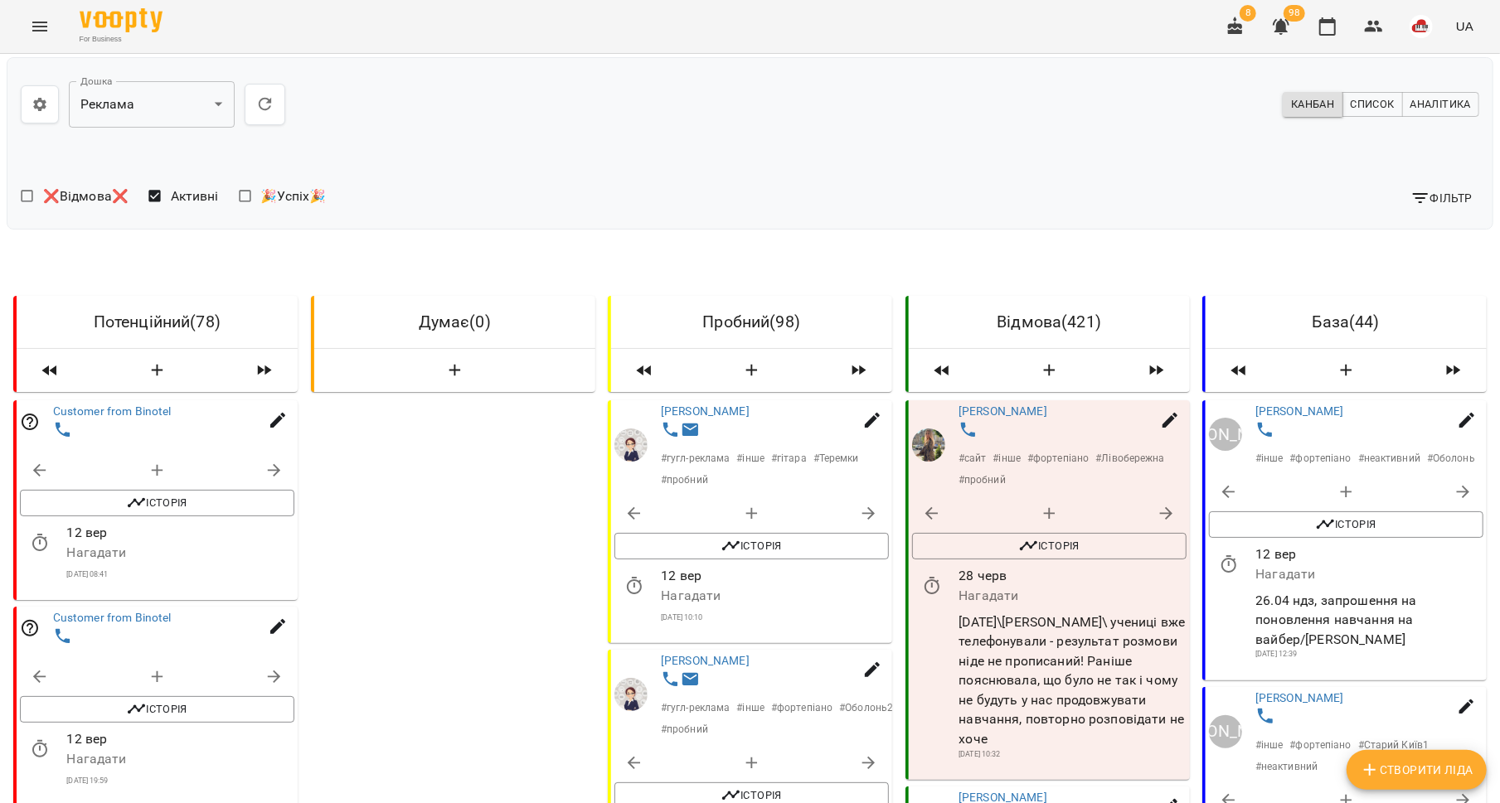
scroll to position [2070, 0]
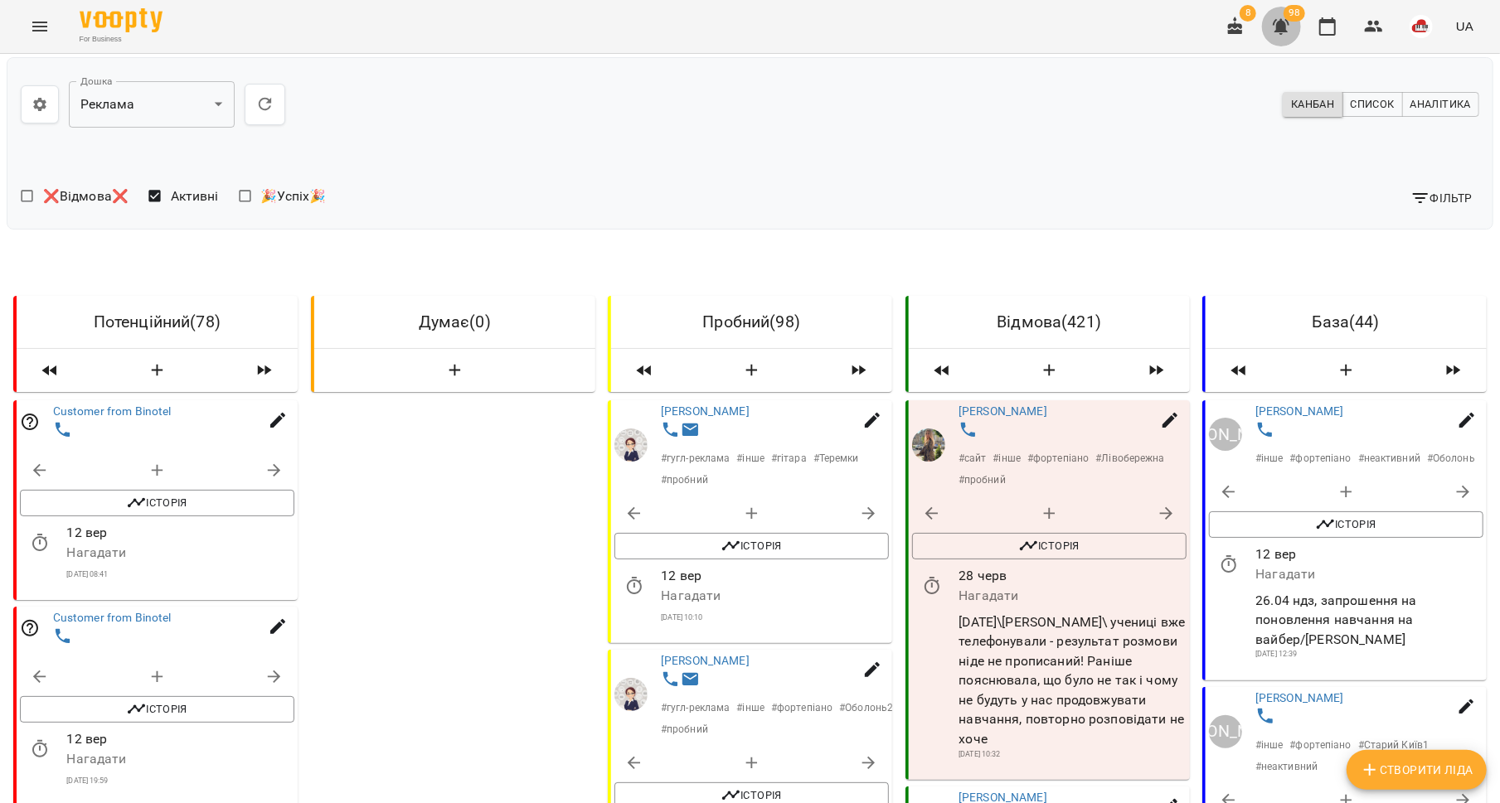
click at [1279, 14] on button "button" at bounding box center [1281, 27] width 40 height 40
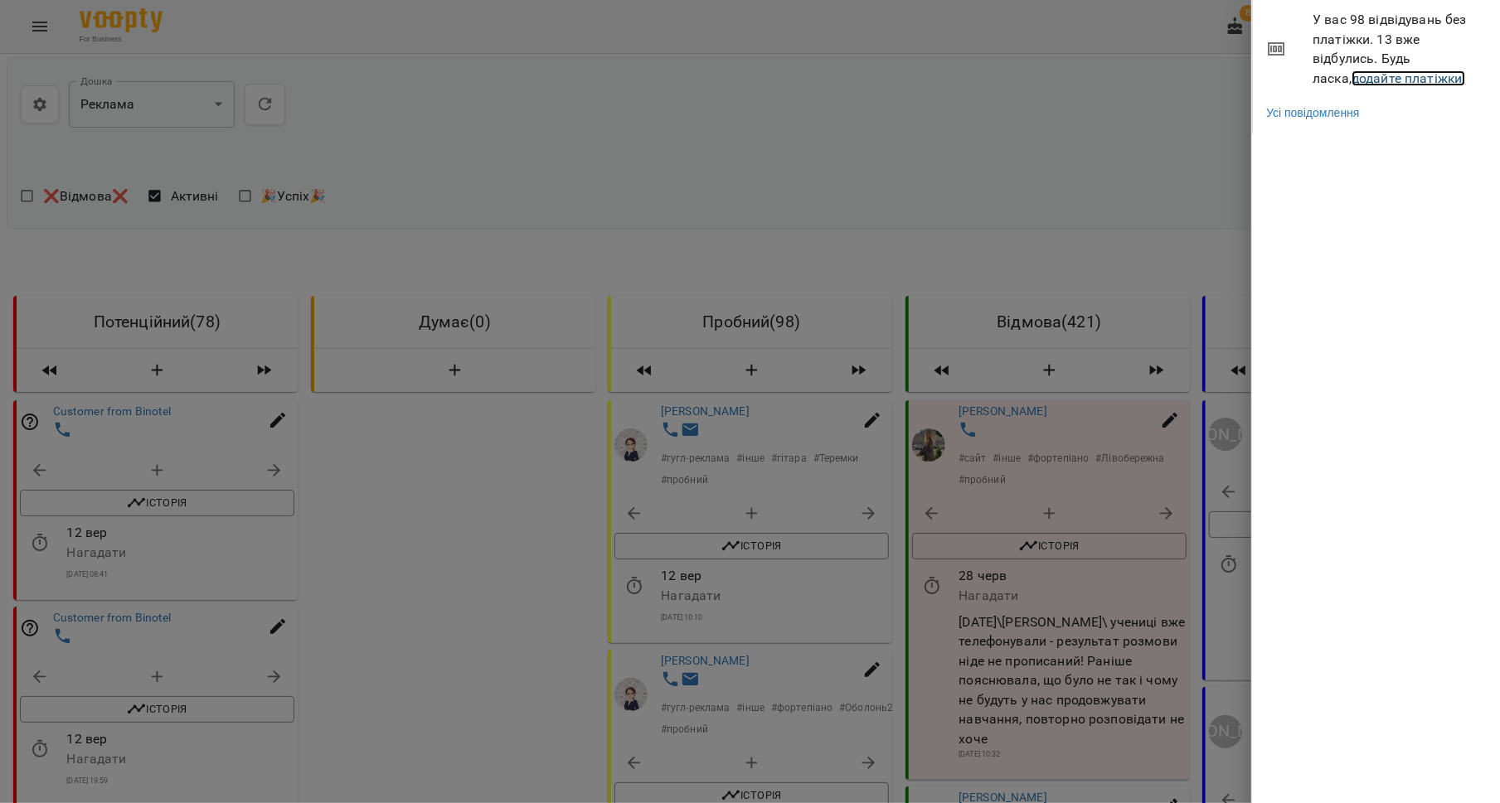
click at [1351, 79] on link "додайте платіжки!" at bounding box center [1408, 78] width 114 height 16
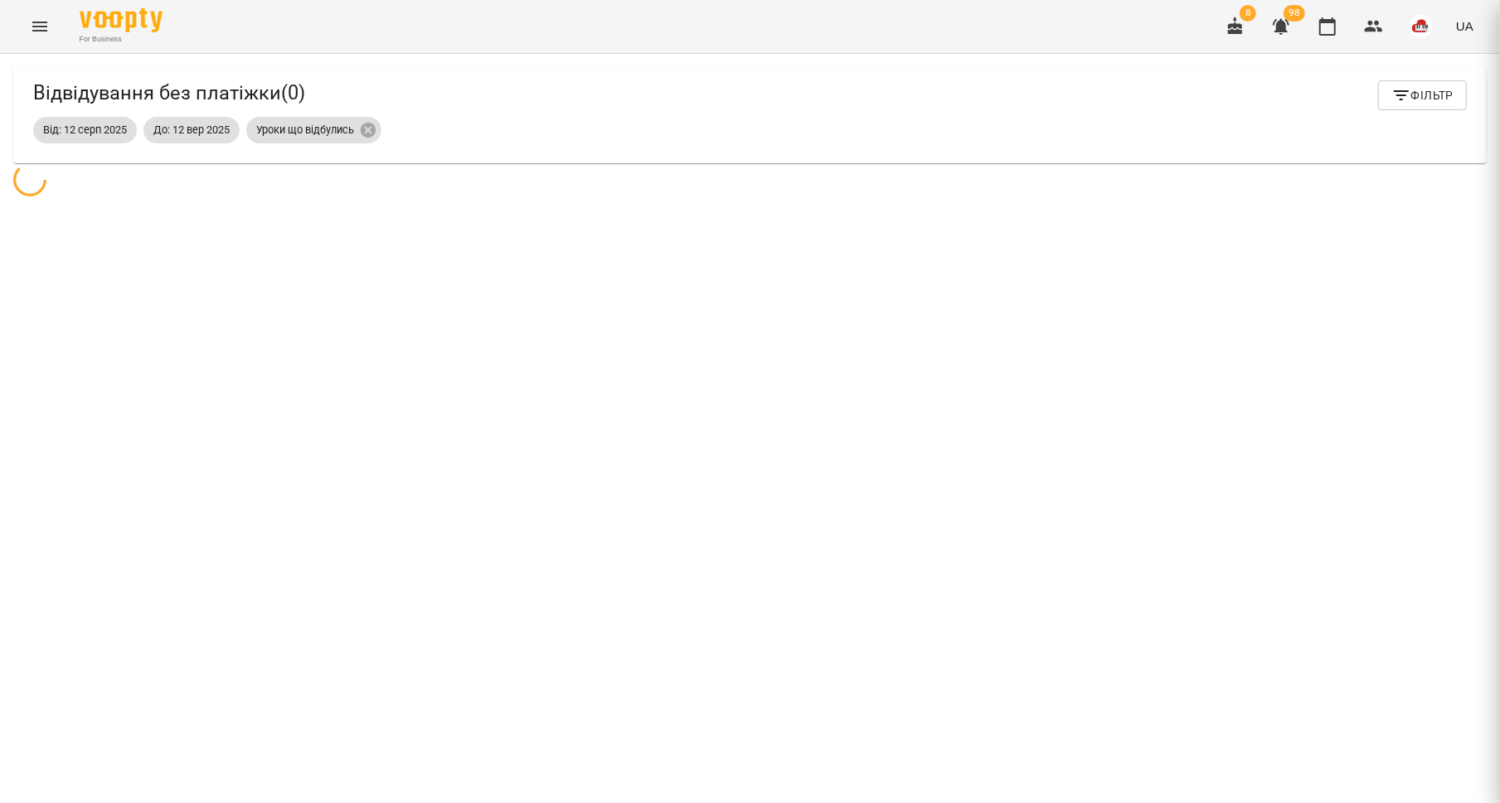
scroll to position [53, 0]
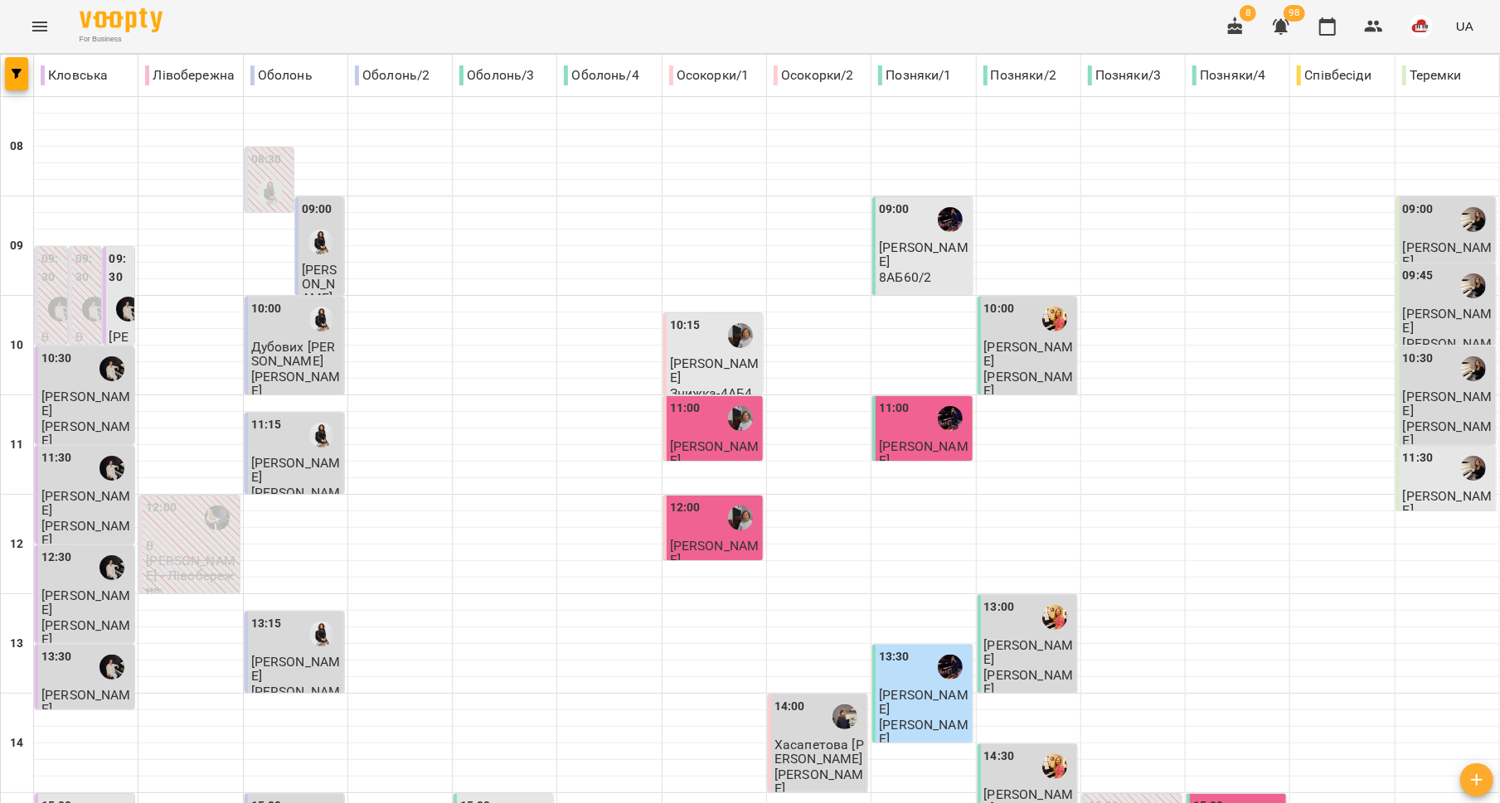
type input "**********"
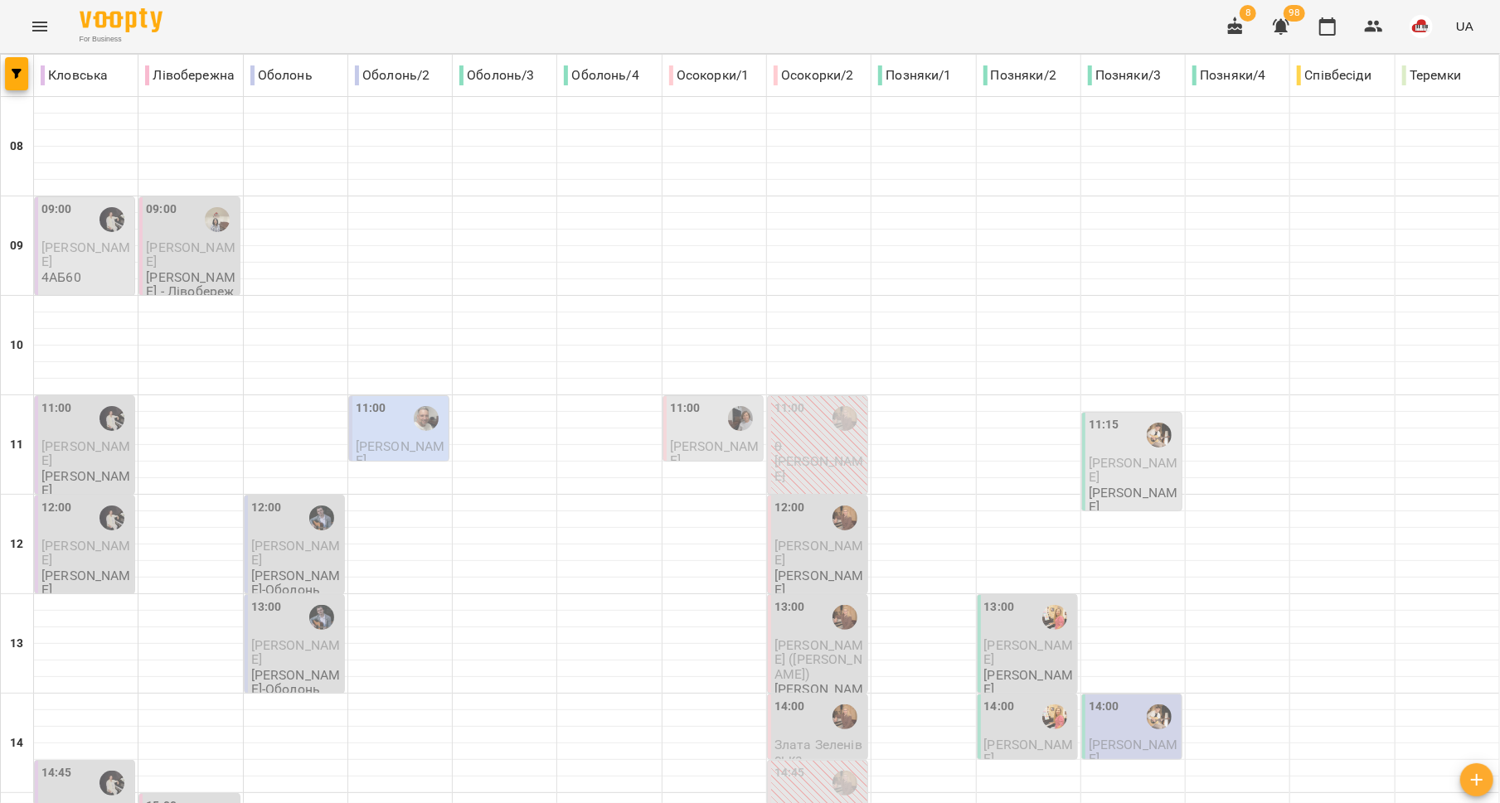
scroll to position [696, 0]
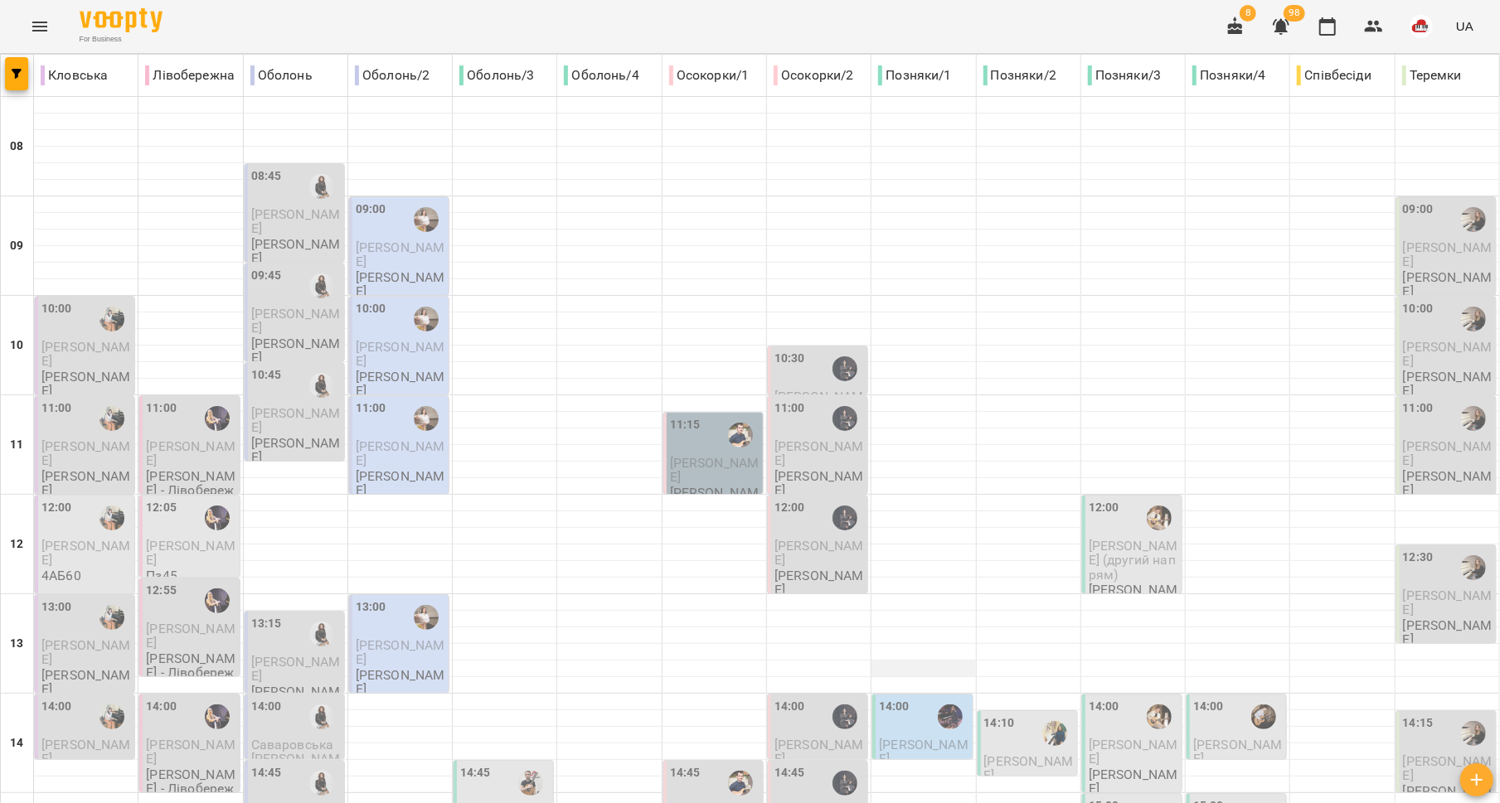
scroll to position [408, 0]
click at [910, 698] on div "14:00" at bounding box center [924, 717] width 90 height 38
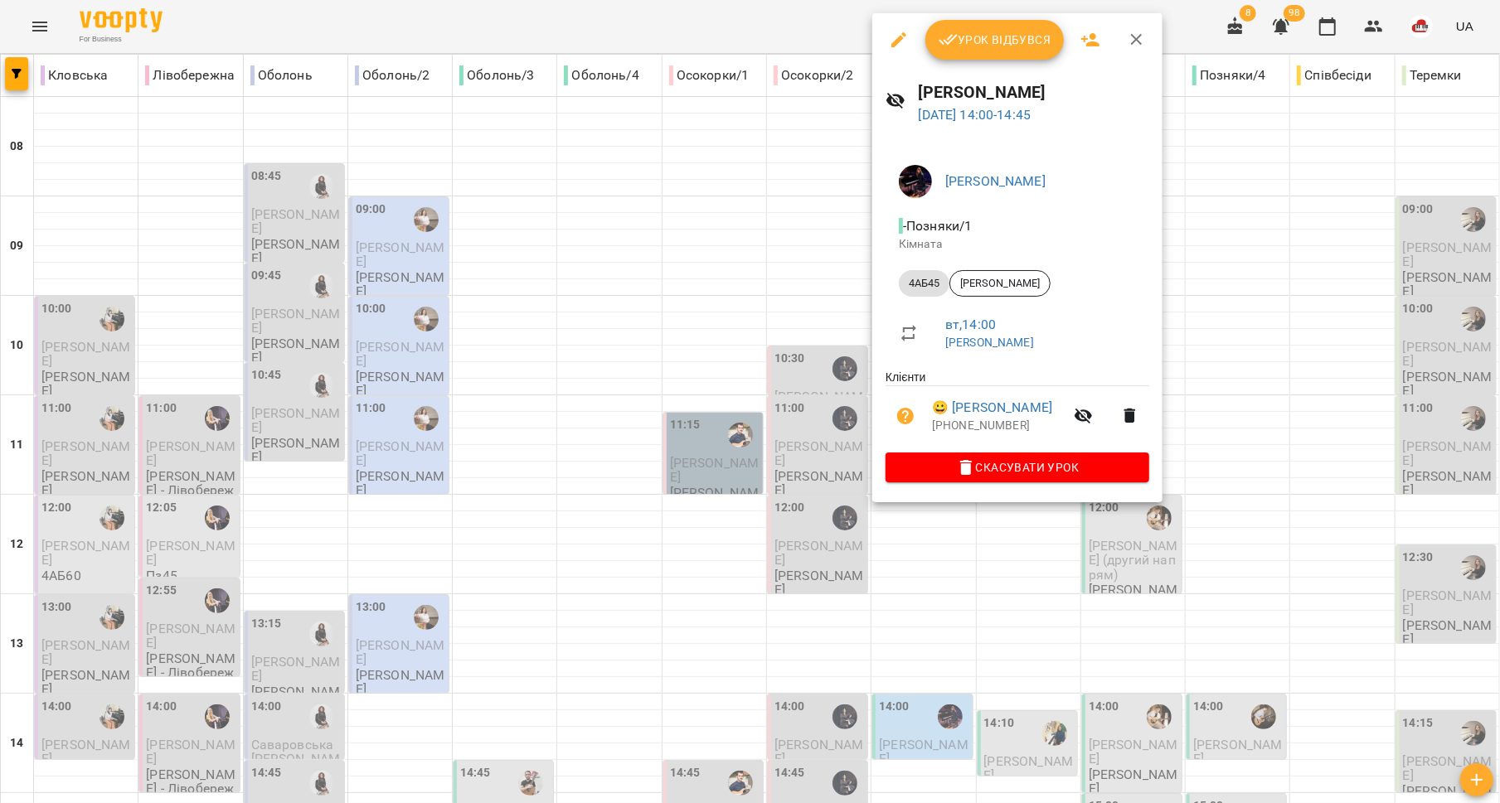
click at [767, 331] on div at bounding box center [750, 401] width 1500 height 803
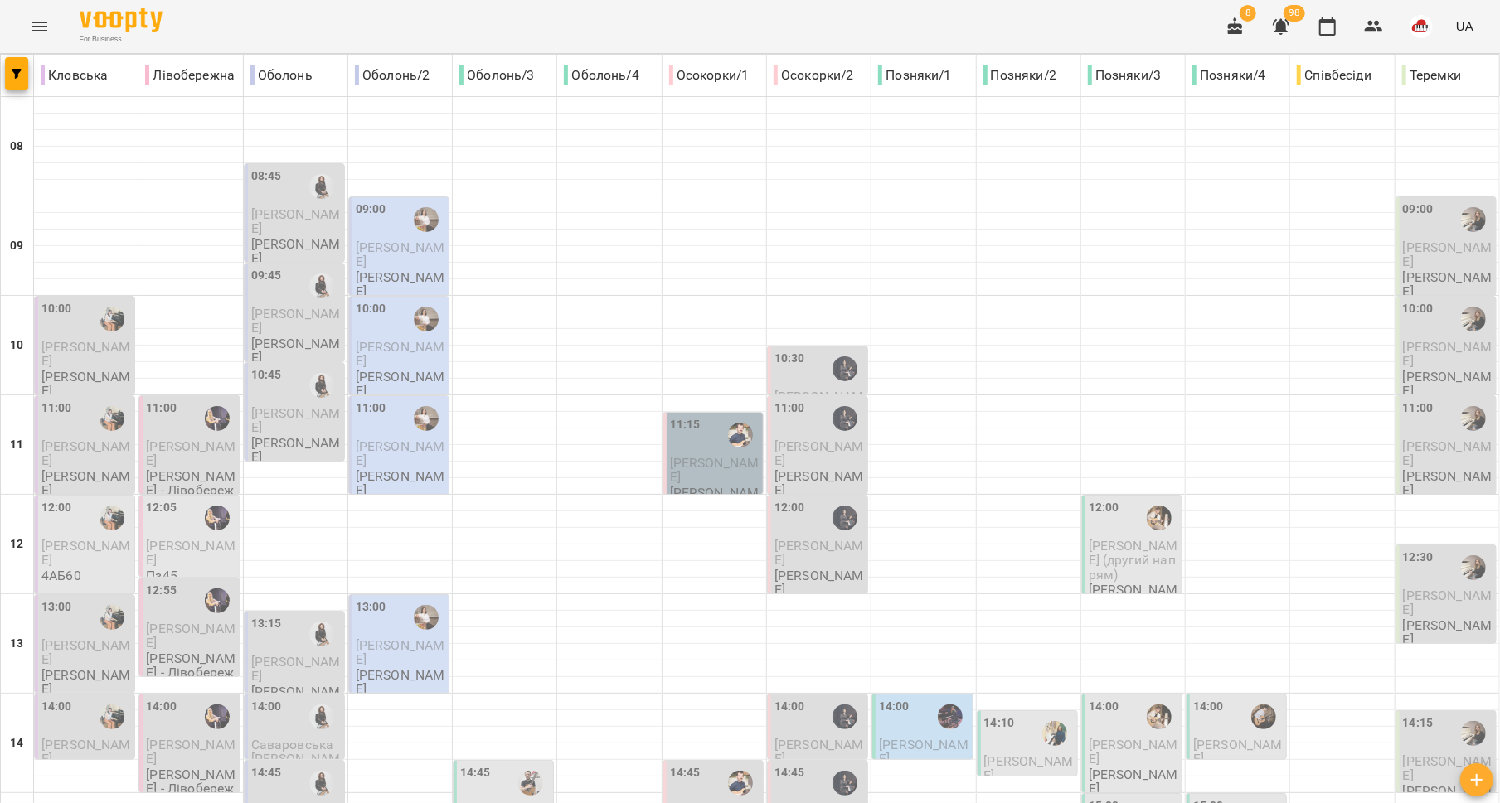
scroll to position [696, 0]
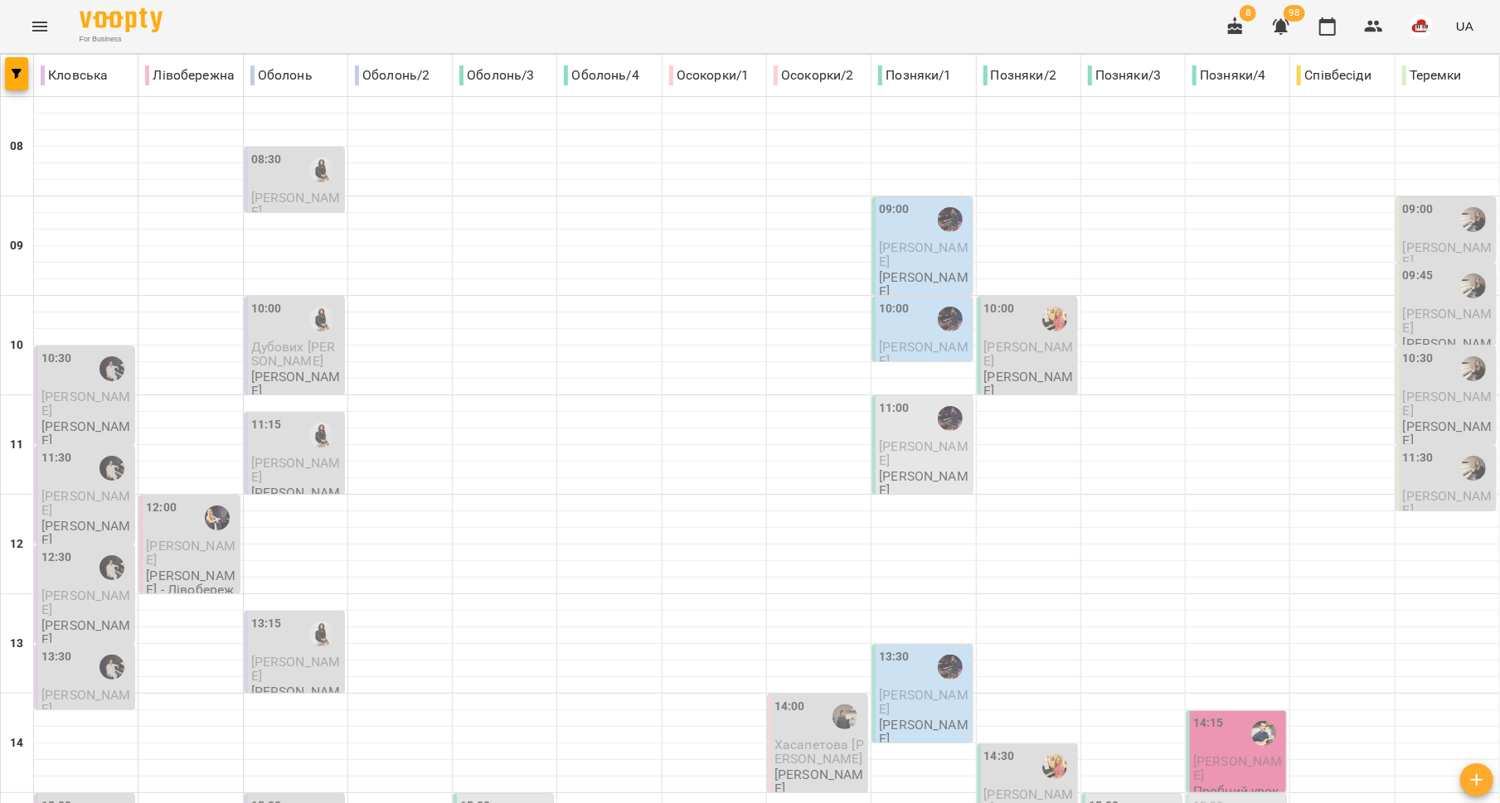
scroll to position [64, 0]
click at [914, 439] on p "[PERSON_NAME]" at bounding box center [924, 453] width 90 height 29
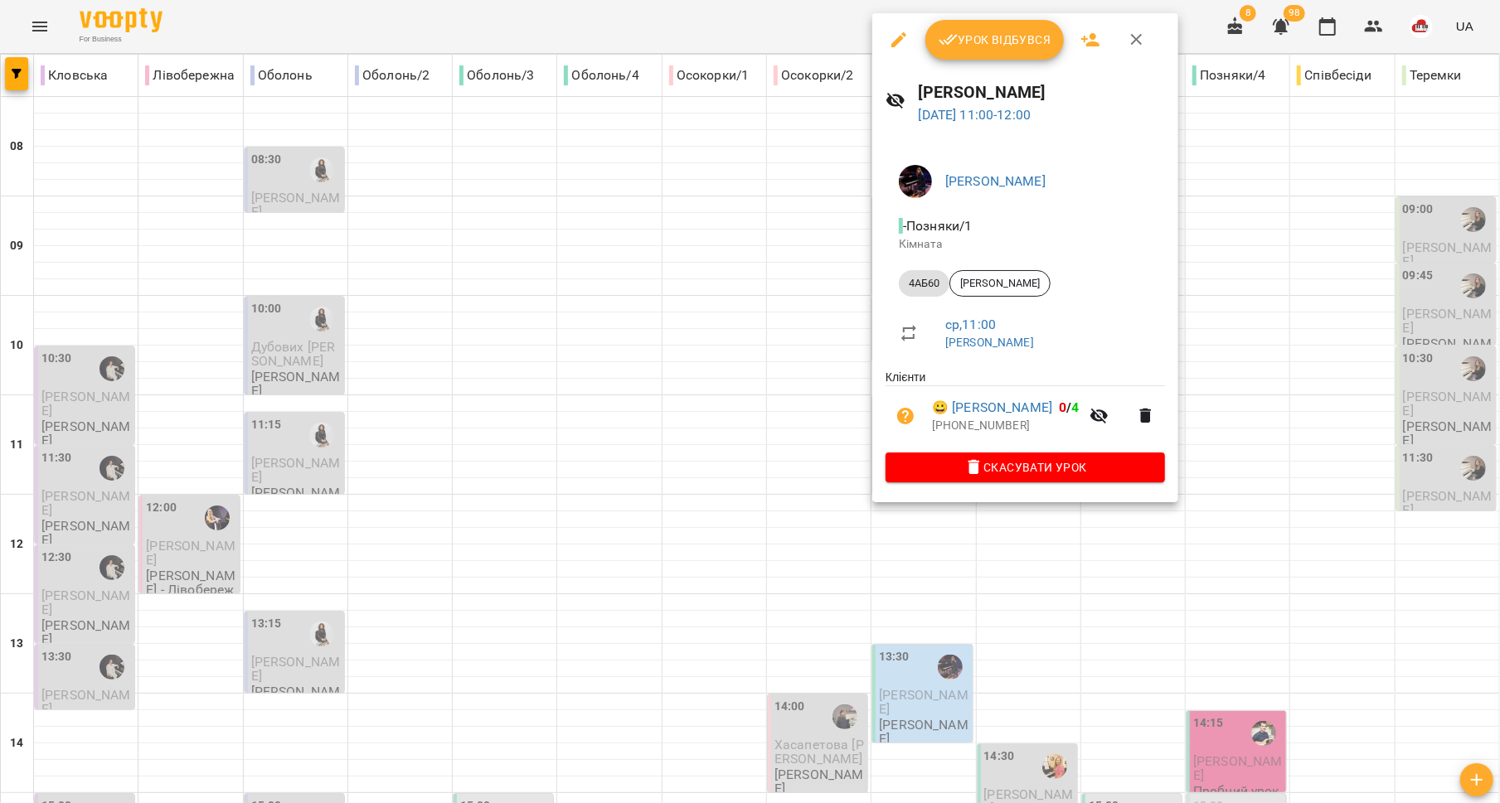
click at [735, 433] on div at bounding box center [750, 401] width 1500 height 803
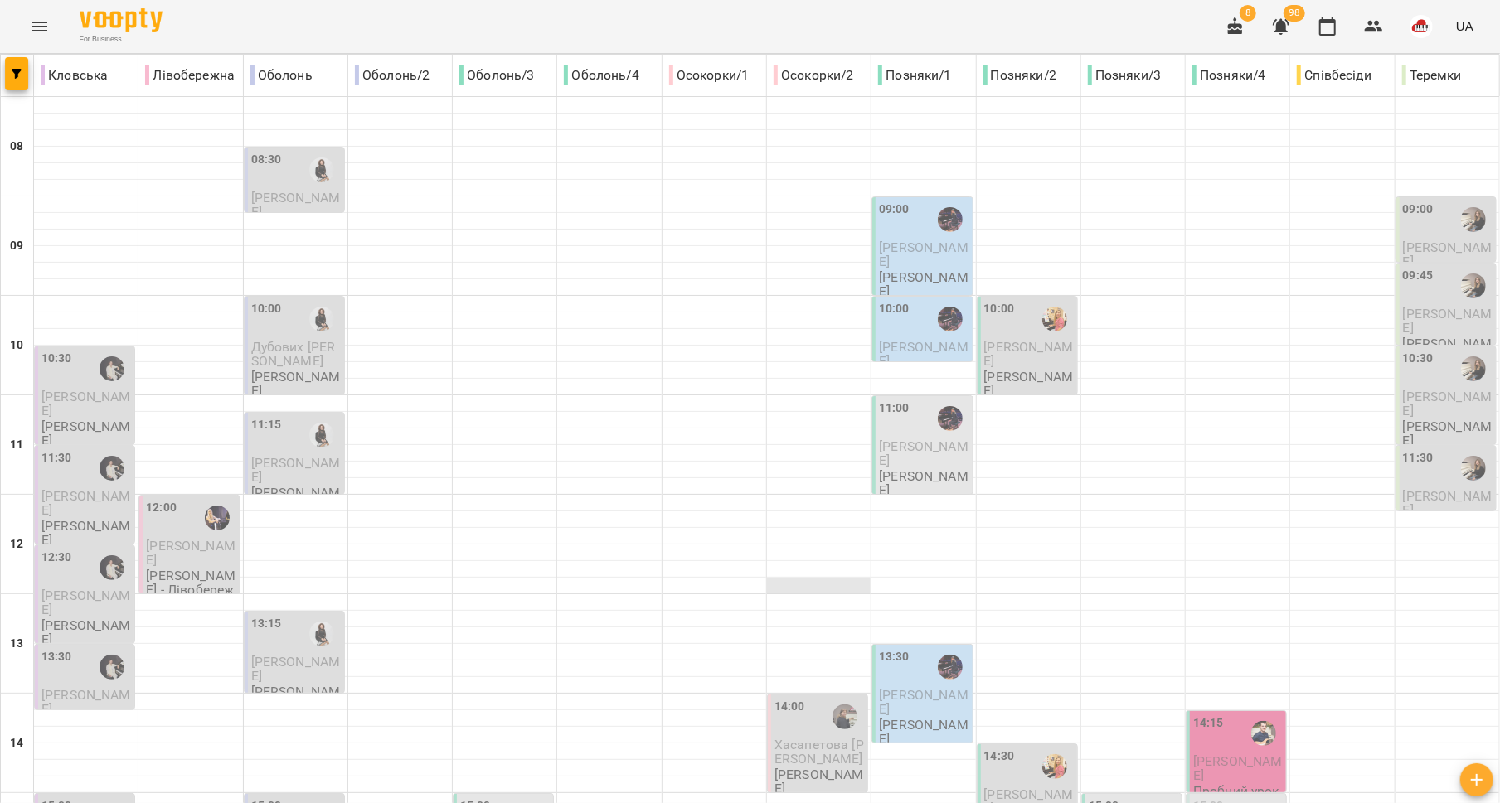
scroll to position [358, 0]
click at [908, 687] on span "[PERSON_NAME]" at bounding box center [924, 702] width 90 height 30
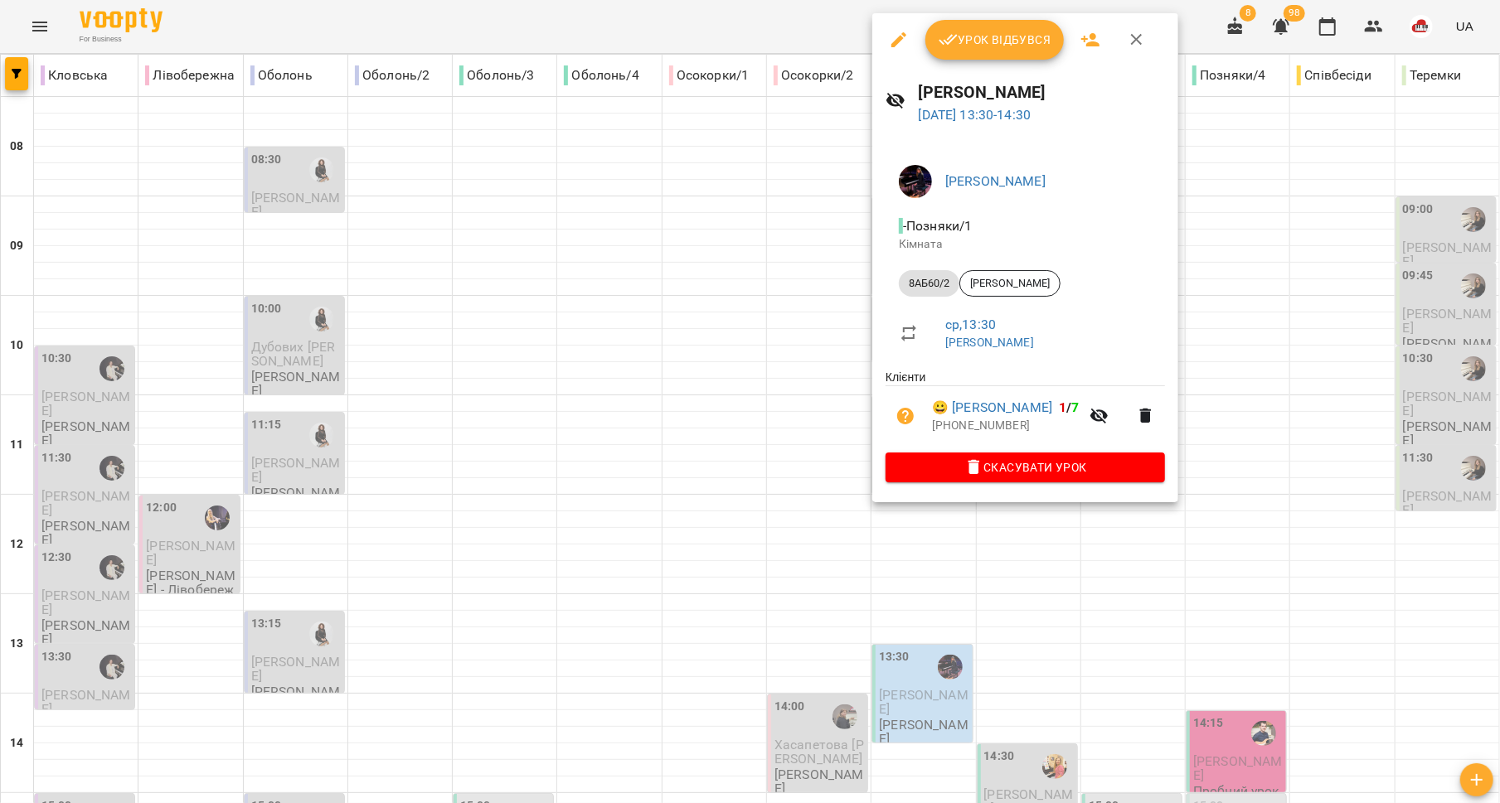
click at [744, 367] on div at bounding box center [750, 401] width 1500 height 803
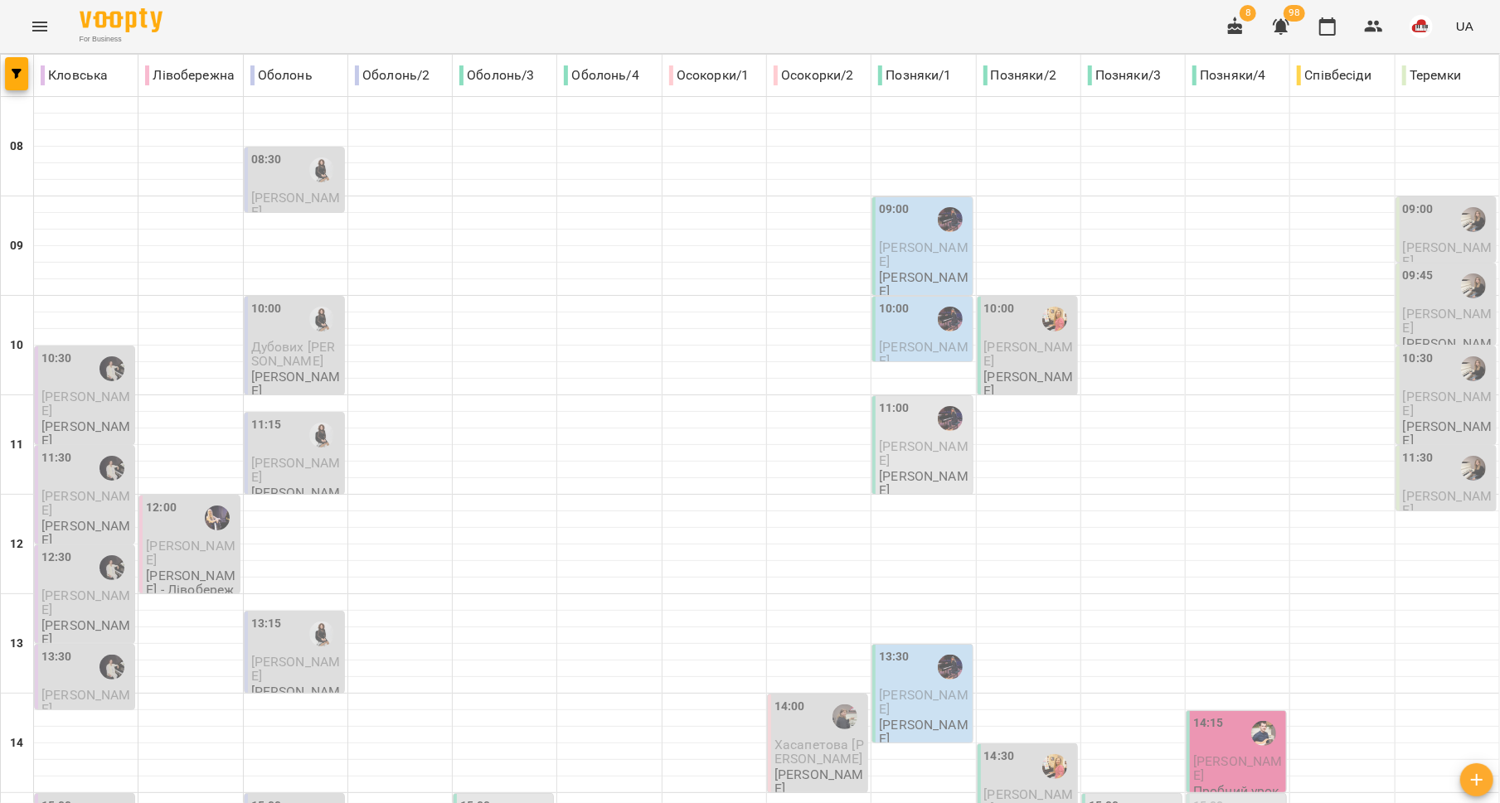
scroll to position [526, 0]
click at [906, 687] on span "[PERSON_NAME]" at bounding box center [924, 702] width 90 height 30
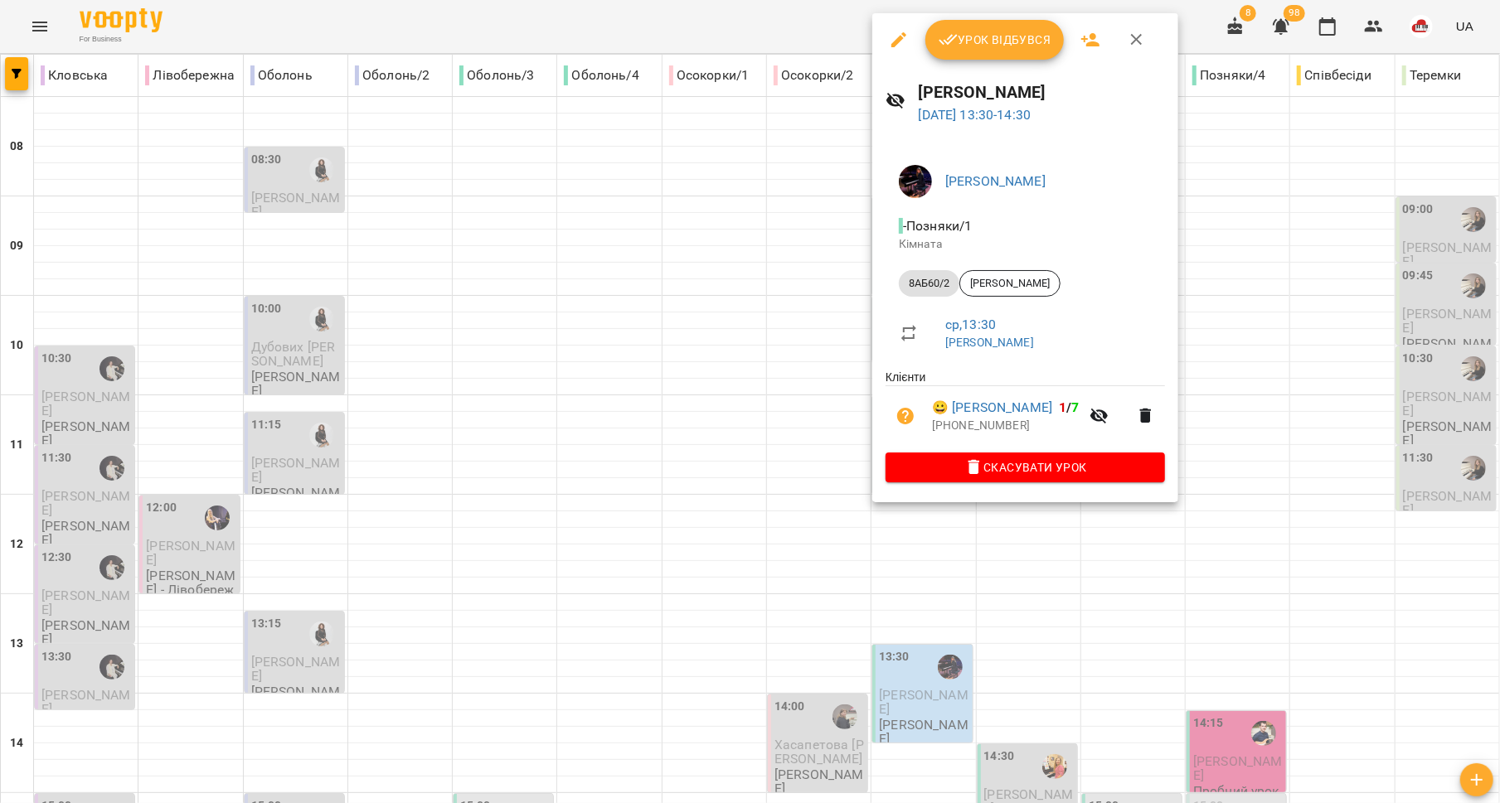
click at [767, 232] on div at bounding box center [750, 401] width 1500 height 803
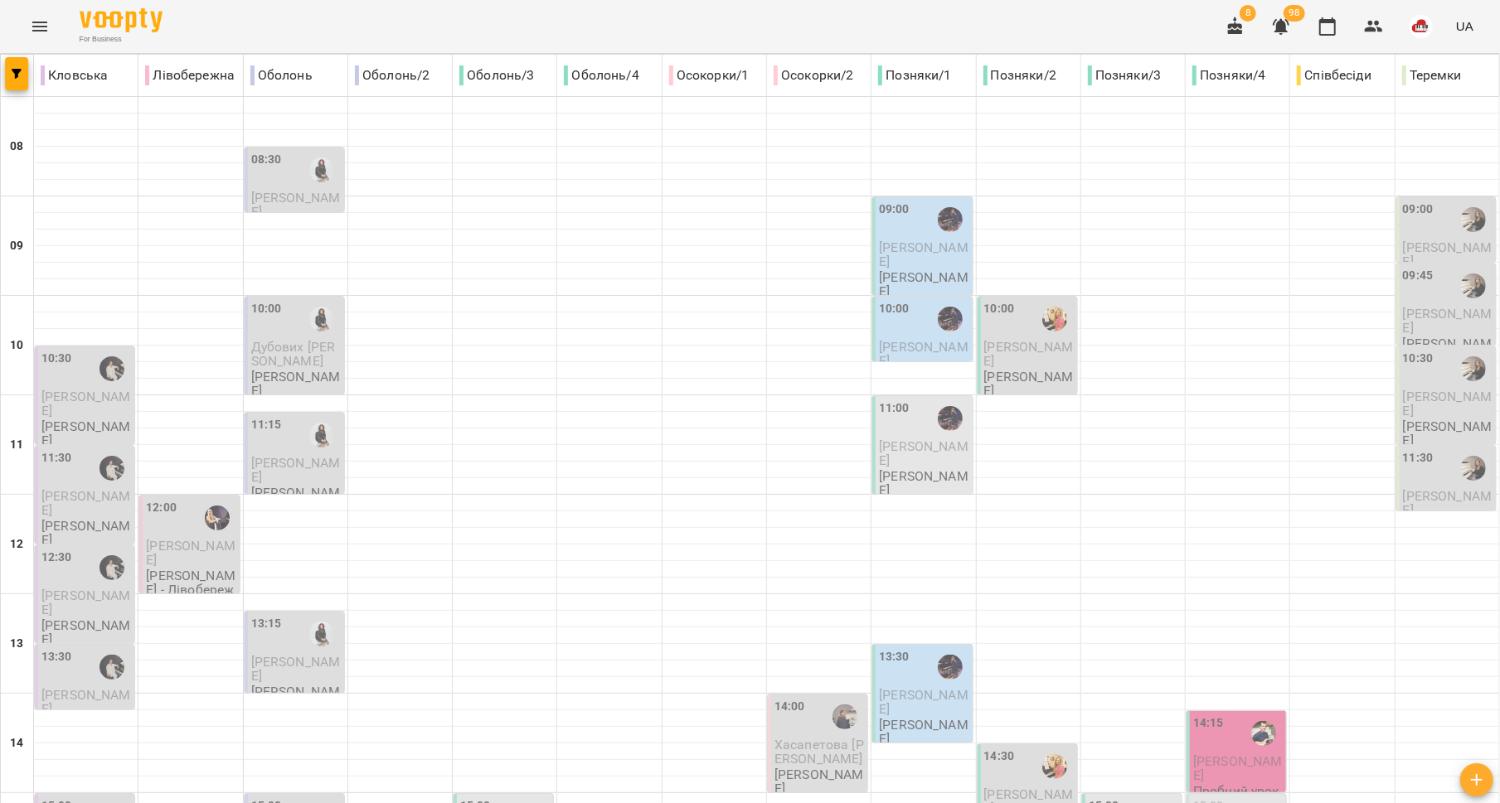
scroll to position [696, 0]
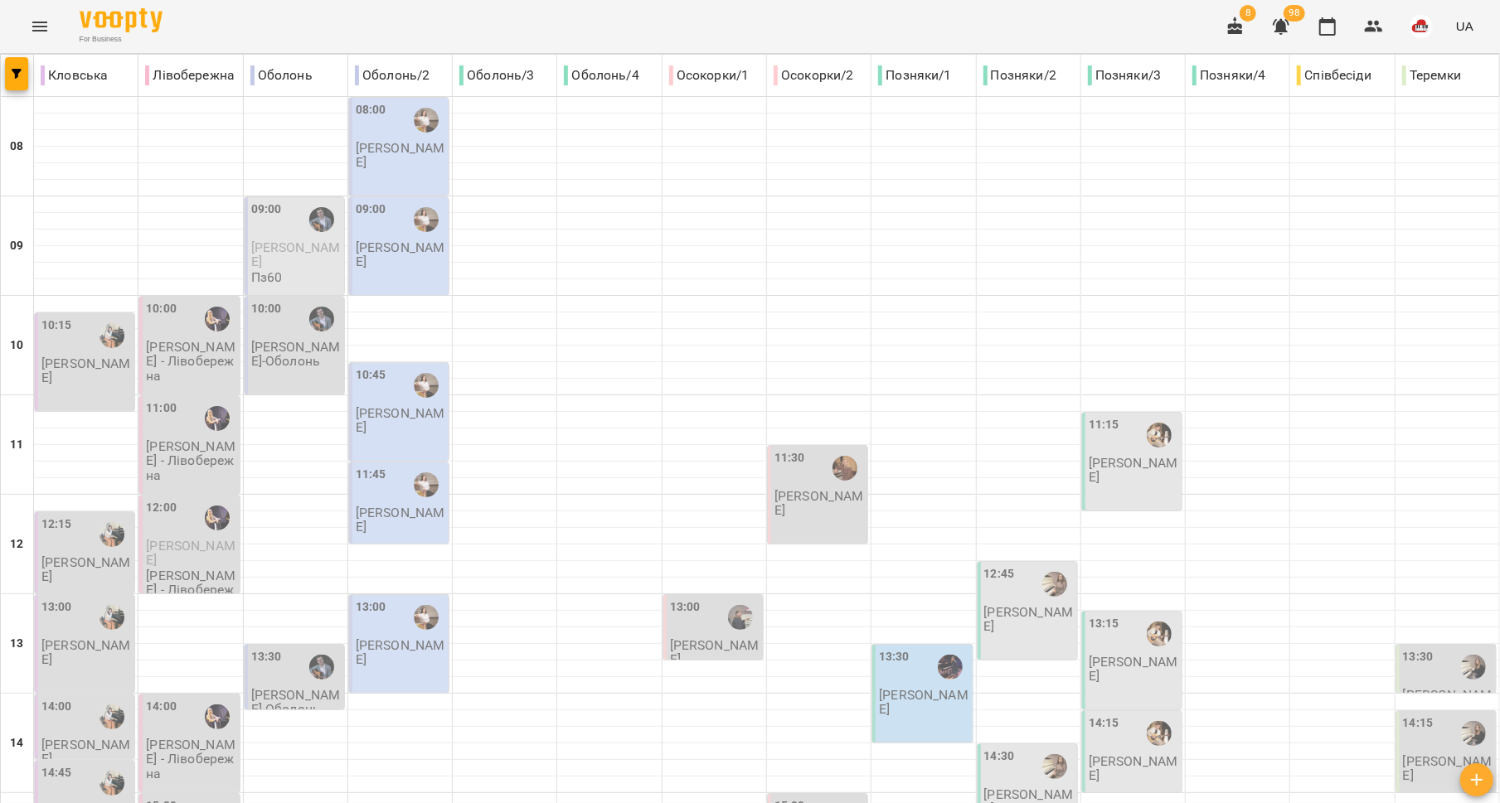
scroll to position [516, 0]
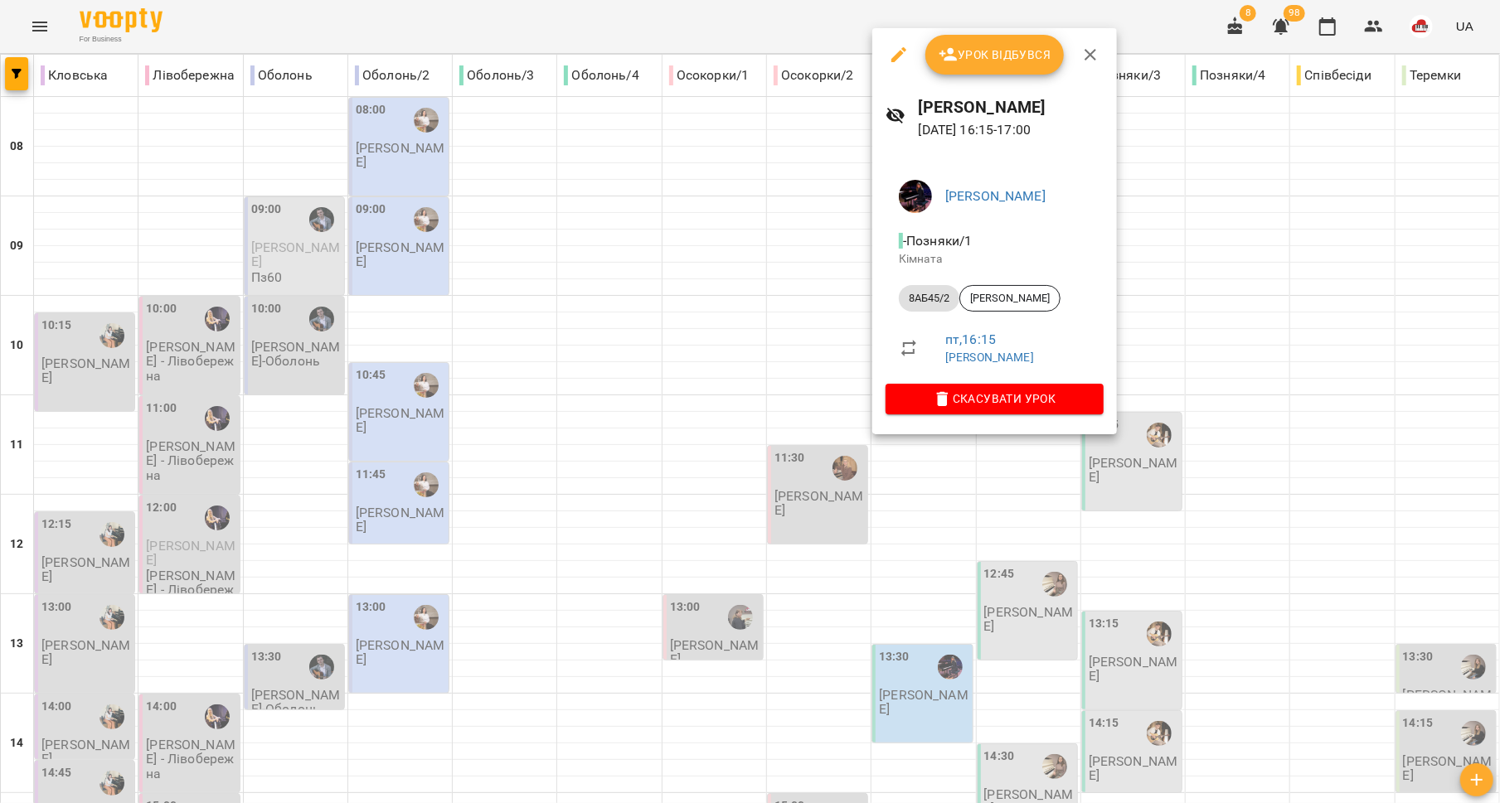
click at [791, 478] on div at bounding box center [750, 401] width 1500 height 803
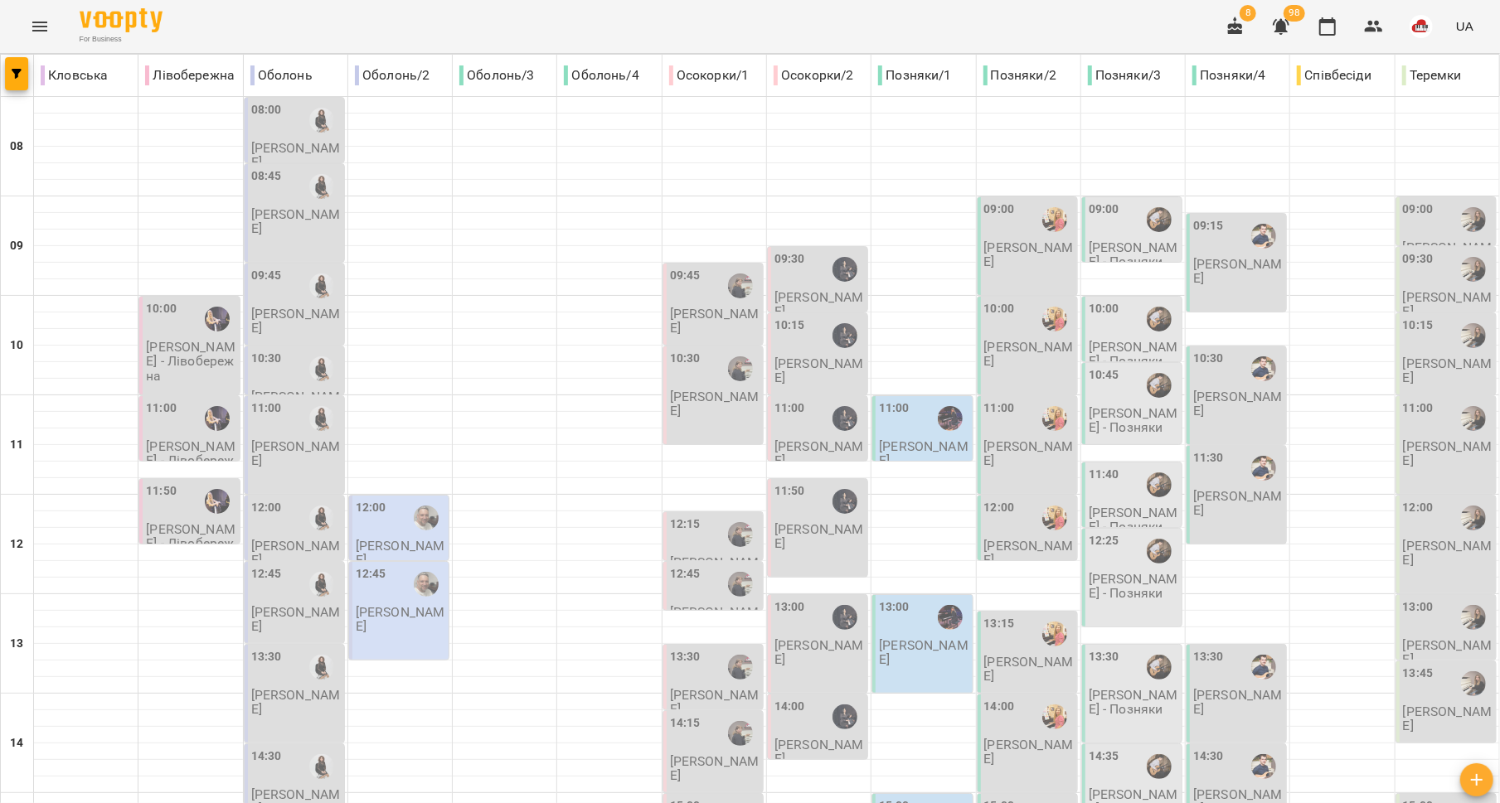
scroll to position [187, 0]
click at [1288, 33] on icon "button" at bounding box center [1281, 27] width 20 height 20
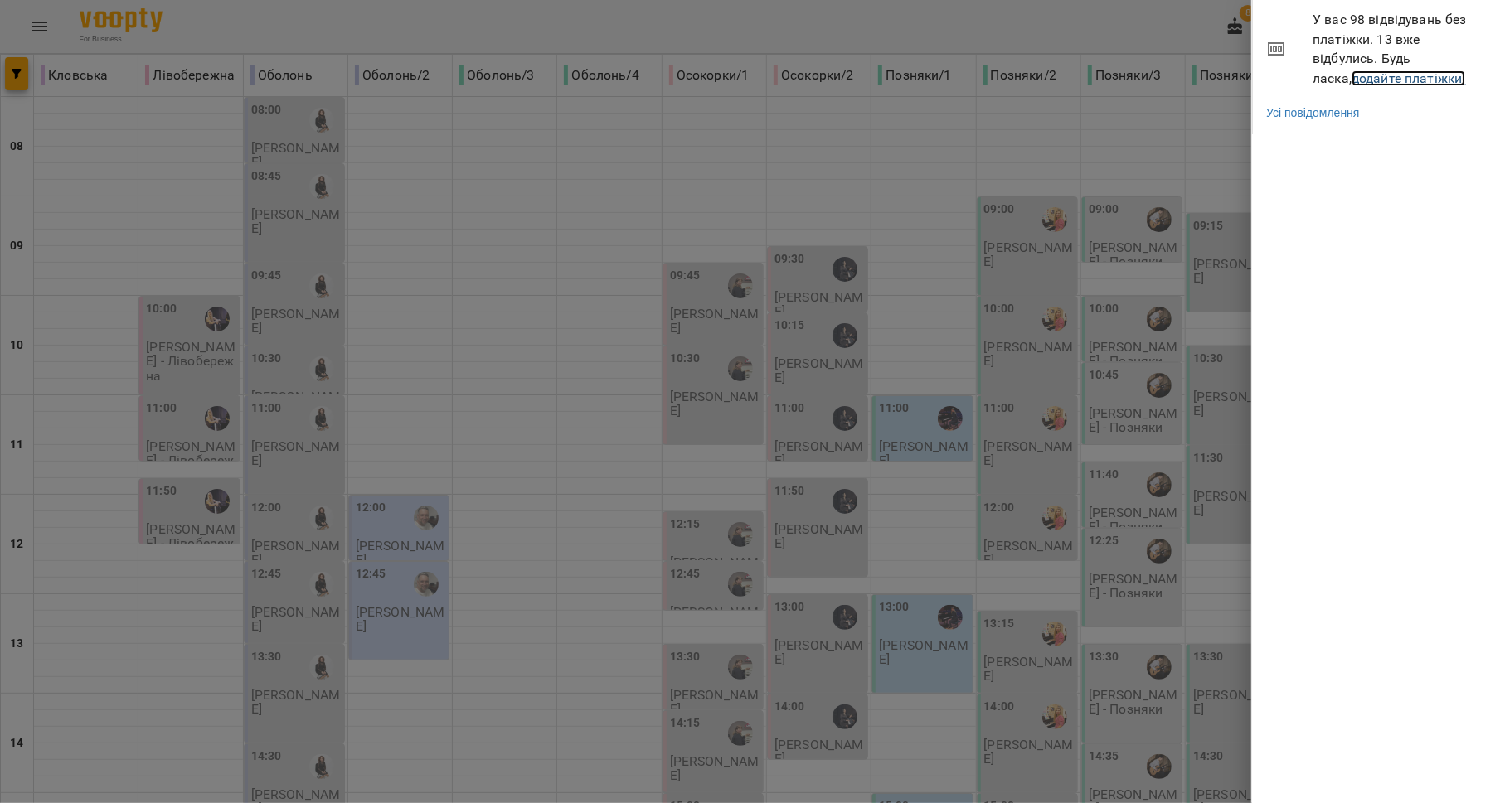
click at [1351, 75] on link "додайте платіжки!" at bounding box center [1408, 78] width 114 height 16
